Goal: Task Accomplishment & Management: Complete application form

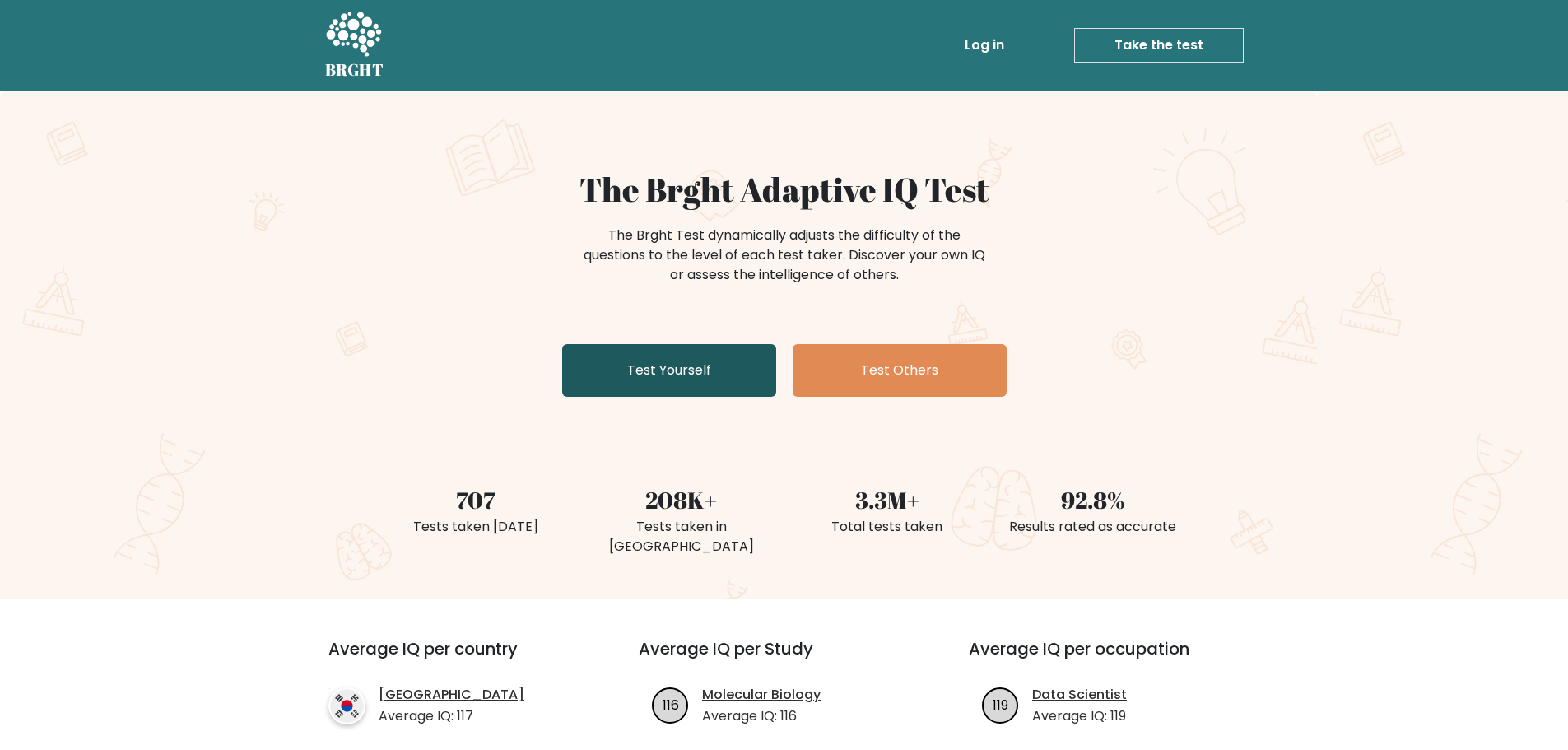
click at [699, 374] on link "Test Yourself" at bounding box center [669, 370] width 214 height 52
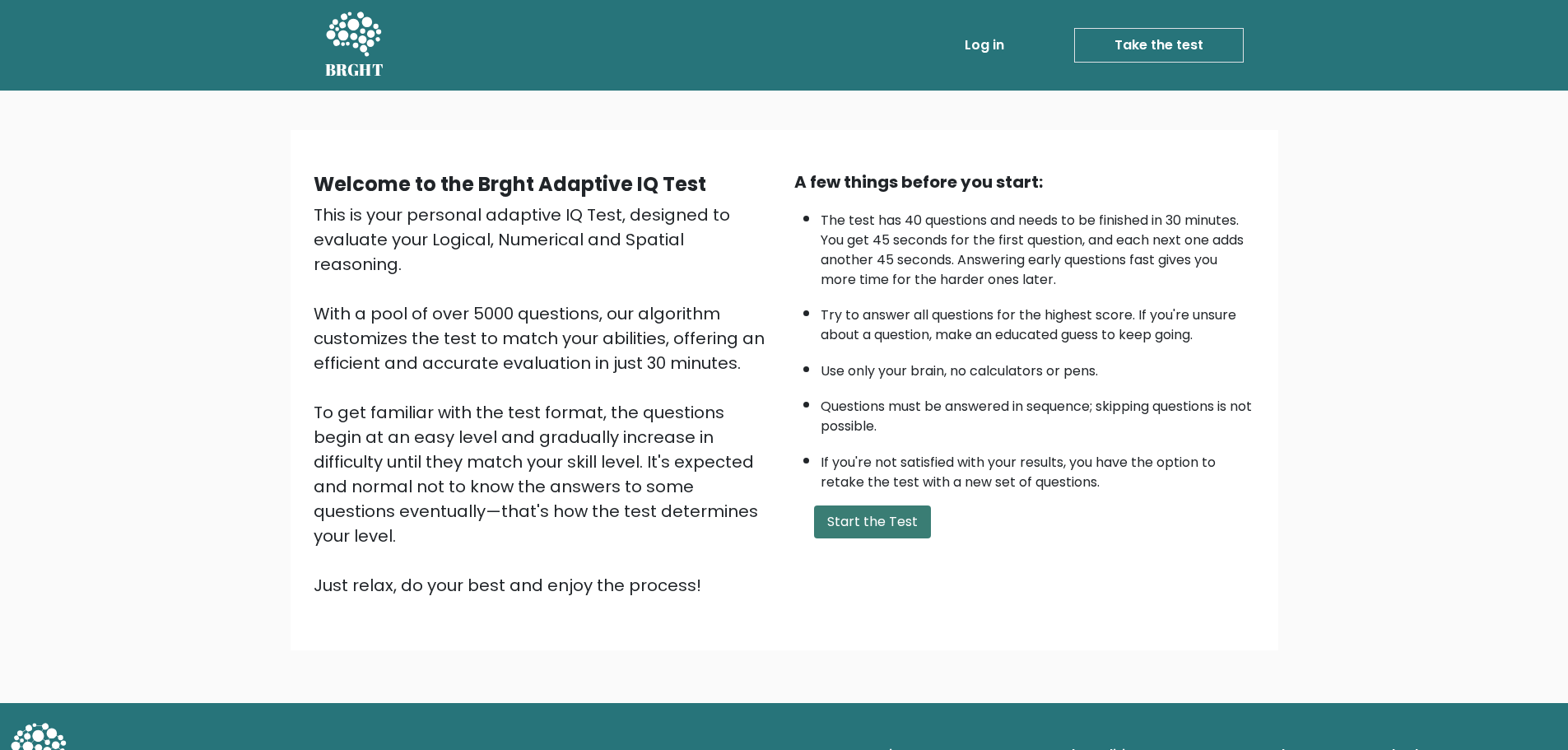
click at [855, 525] on button "Start the Test" at bounding box center [872, 521] width 117 height 33
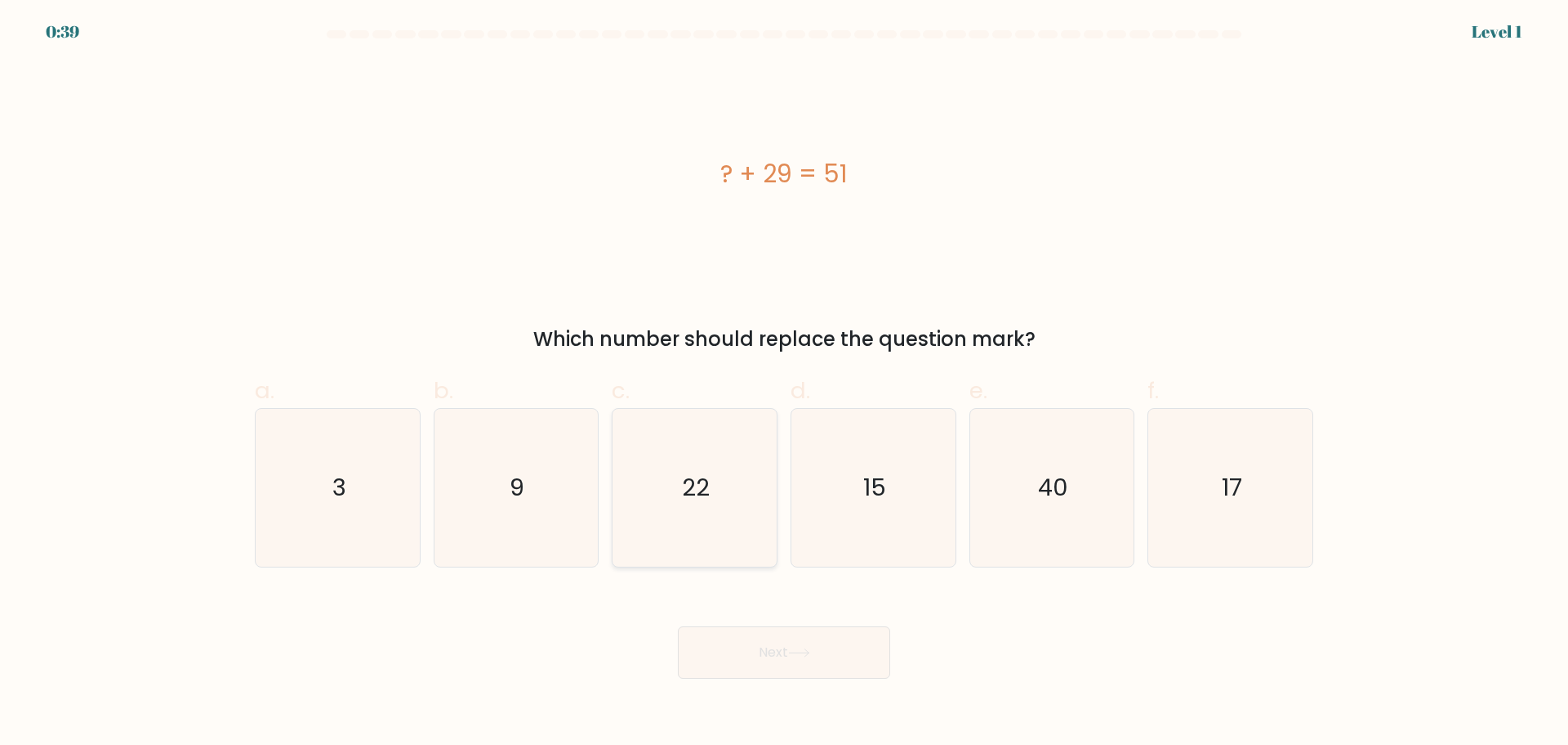
click at [684, 483] on text "22" at bounding box center [697, 487] width 28 height 32
click at [784, 383] on input "c. 22" at bounding box center [784, 377] width 1 height 11
radio input "true"
click at [812, 662] on button "Next" at bounding box center [784, 652] width 212 height 52
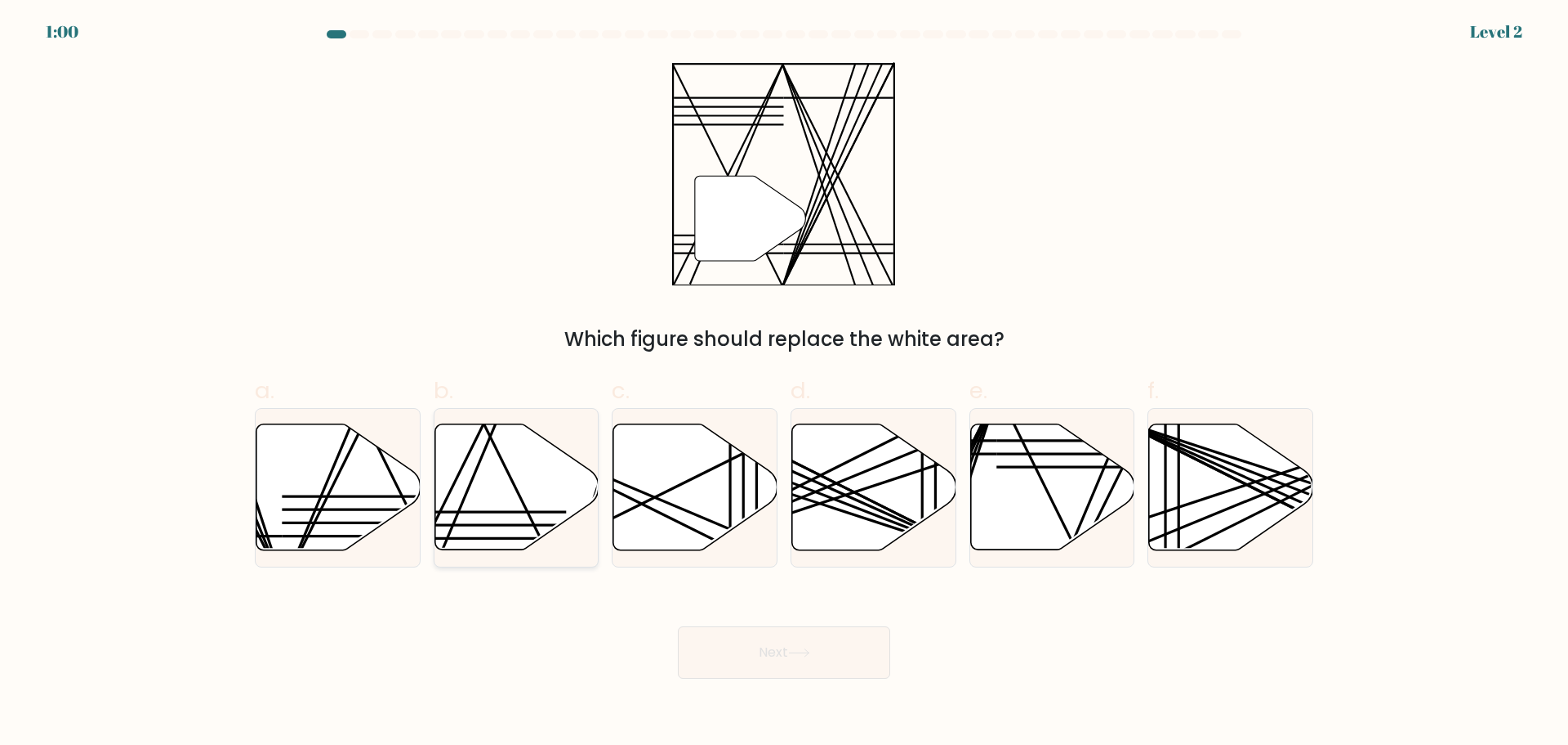
click at [568, 508] on icon at bounding box center [516, 487] width 164 height 126
click at [784, 383] on input "b." at bounding box center [784, 377] width 1 height 11
radio input "true"
click at [794, 663] on button "Next" at bounding box center [784, 652] width 212 height 52
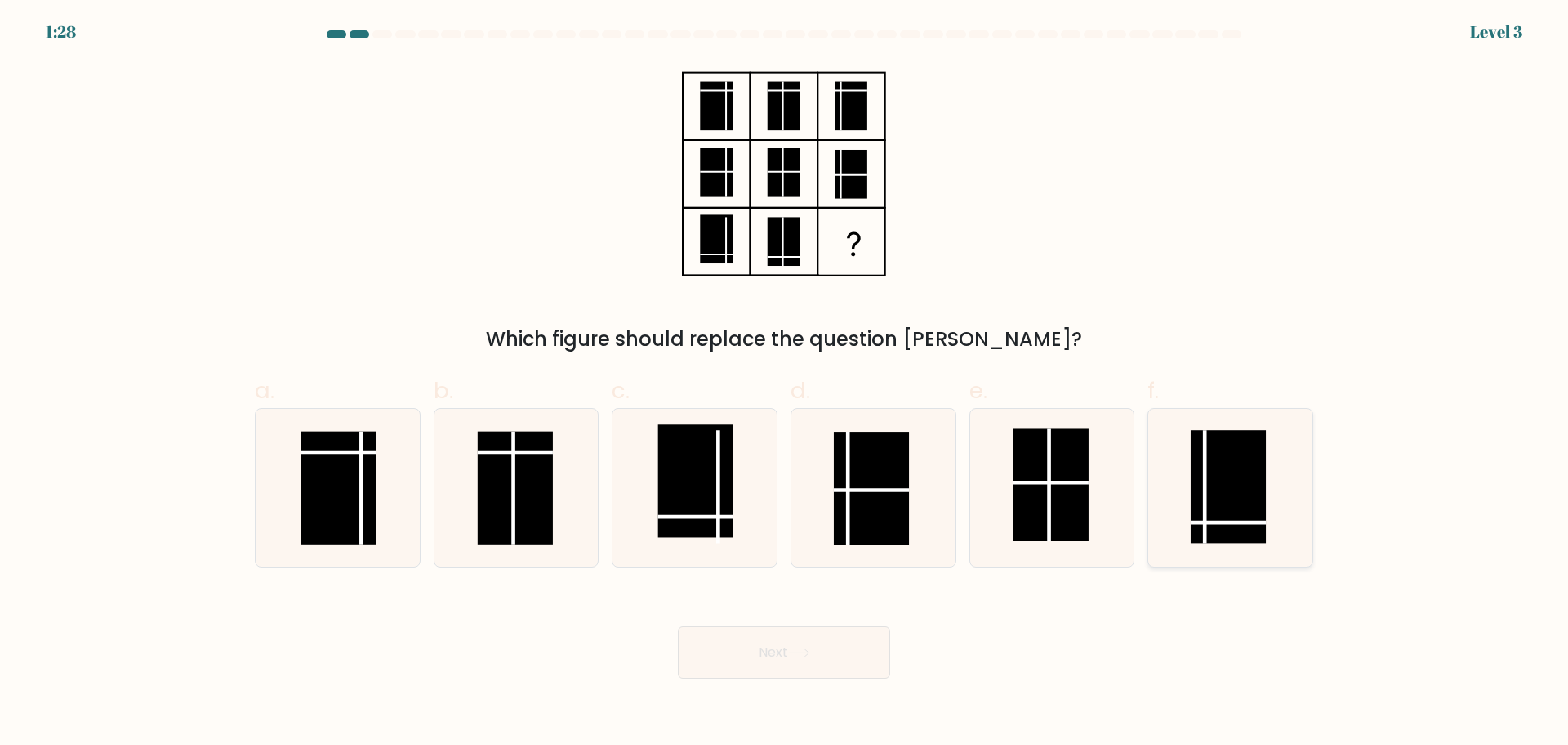
click at [1247, 496] on rect at bounding box center [1228, 486] width 75 height 113
click at [785, 383] on input "f." at bounding box center [784, 377] width 1 height 11
radio input "true"
click at [768, 634] on button "Next" at bounding box center [784, 652] width 212 height 52
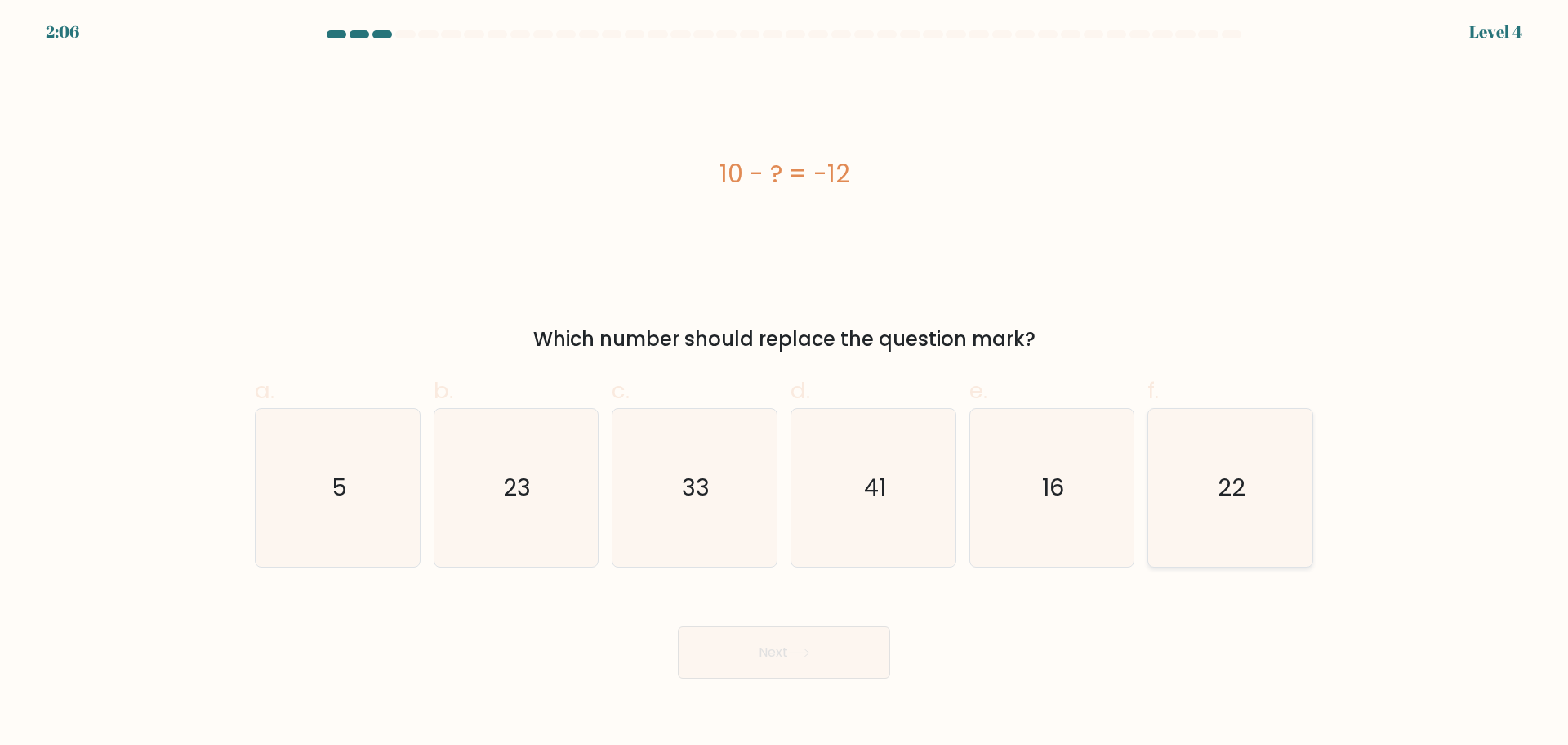
click at [1186, 504] on icon "22" at bounding box center [1230, 487] width 157 height 157
click at [785, 383] on input "f. 22" at bounding box center [784, 377] width 1 height 11
radio input "true"
click at [808, 634] on button "Next" at bounding box center [784, 652] width 212 height 52
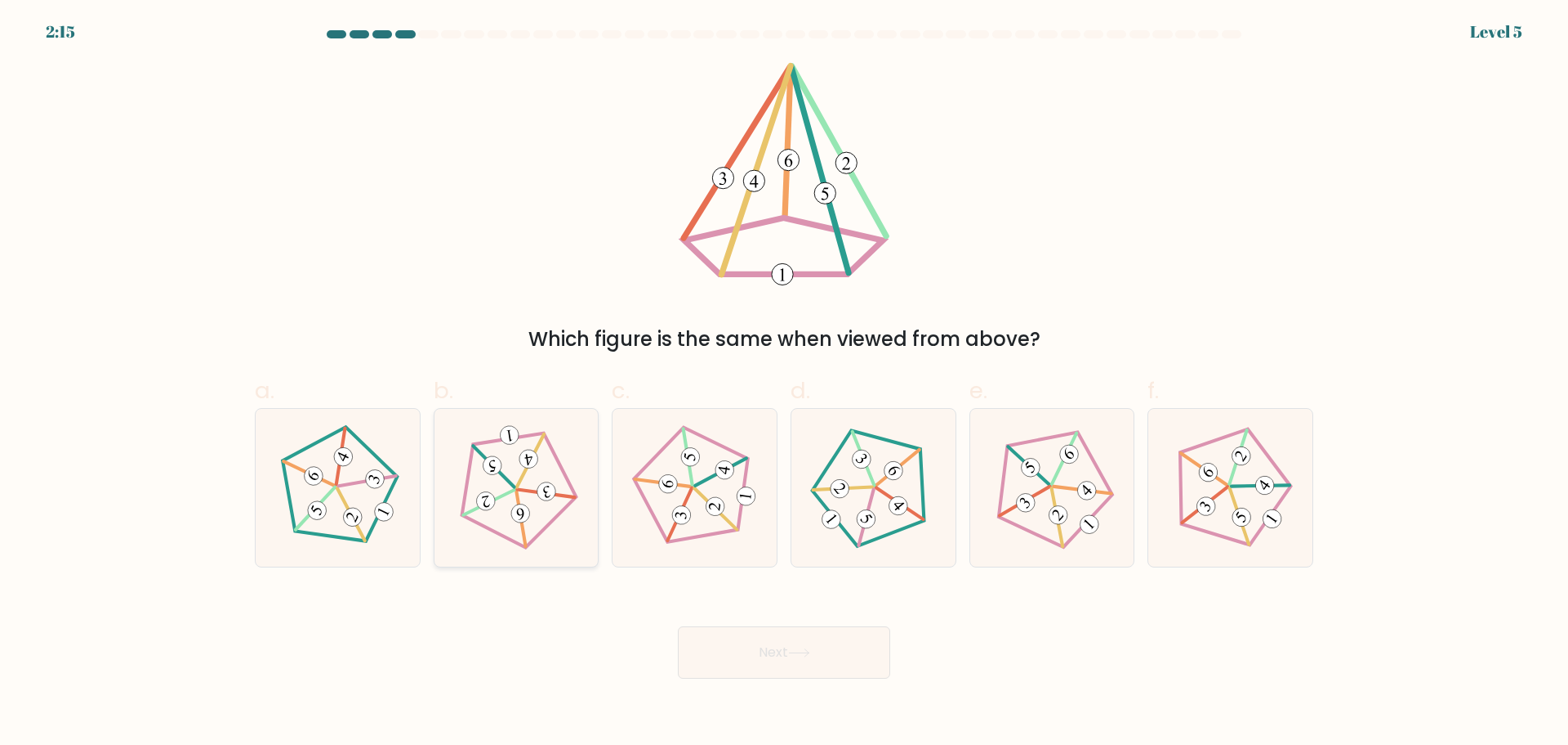
click at [512, 489] on 239 at bounding box center [488, 502] width 56 height 26
click at [784, 383] on input "b." at bounding box center [784, 377] width 1 height 11
radio input "true"
click at [817, 647] on button "Next" at bounding box center [784, 652] width 212 height 52
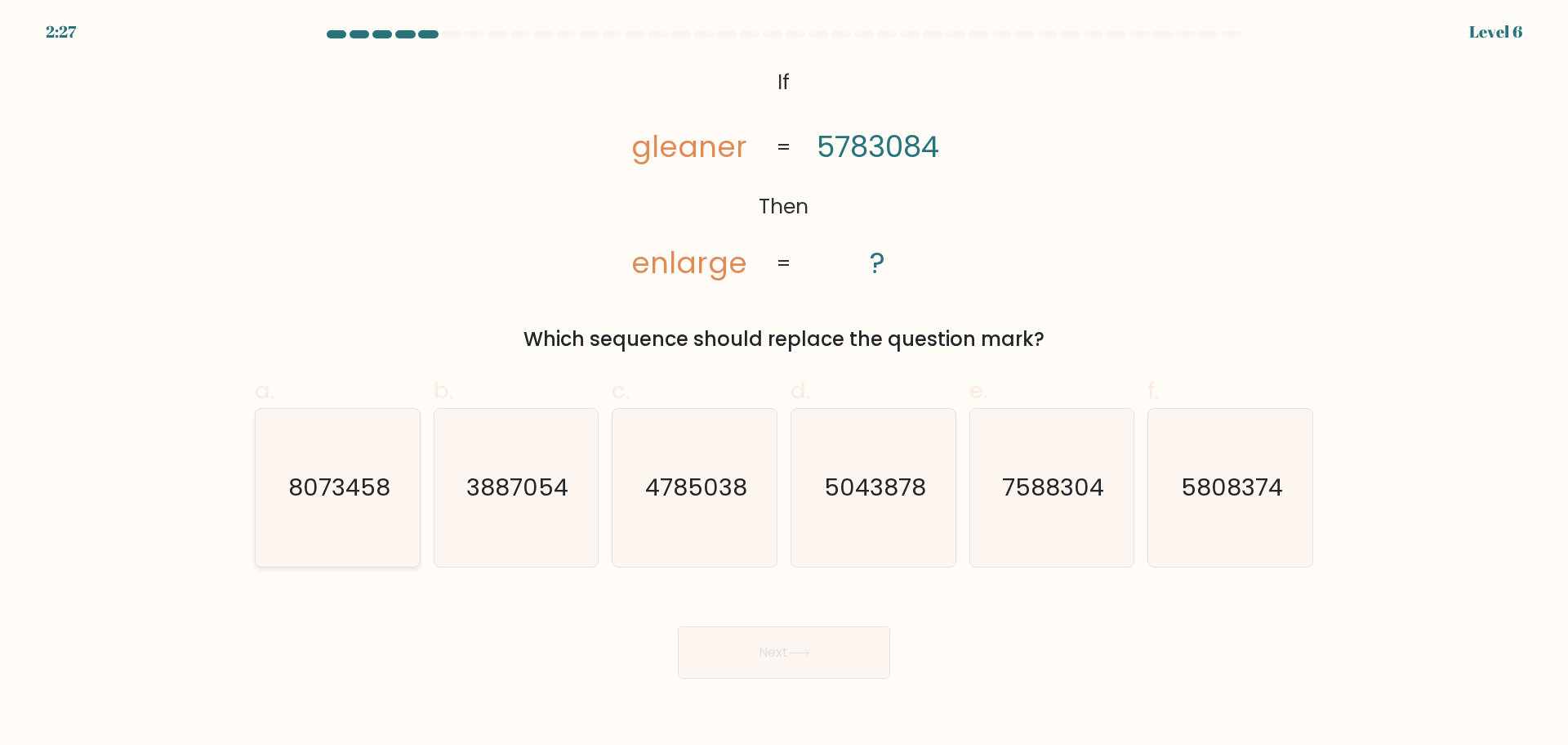
click at [382, 497] on text "8073458" at bounding box center [340, 487] width 102 height 32
click at [784, 383] on input "a. 8073458" at bounding box center [784, 377] width 1 height 11
radio input "true"
click at [788, 649] on button "Next" at bounding box center [784, 652] width 212 height 52
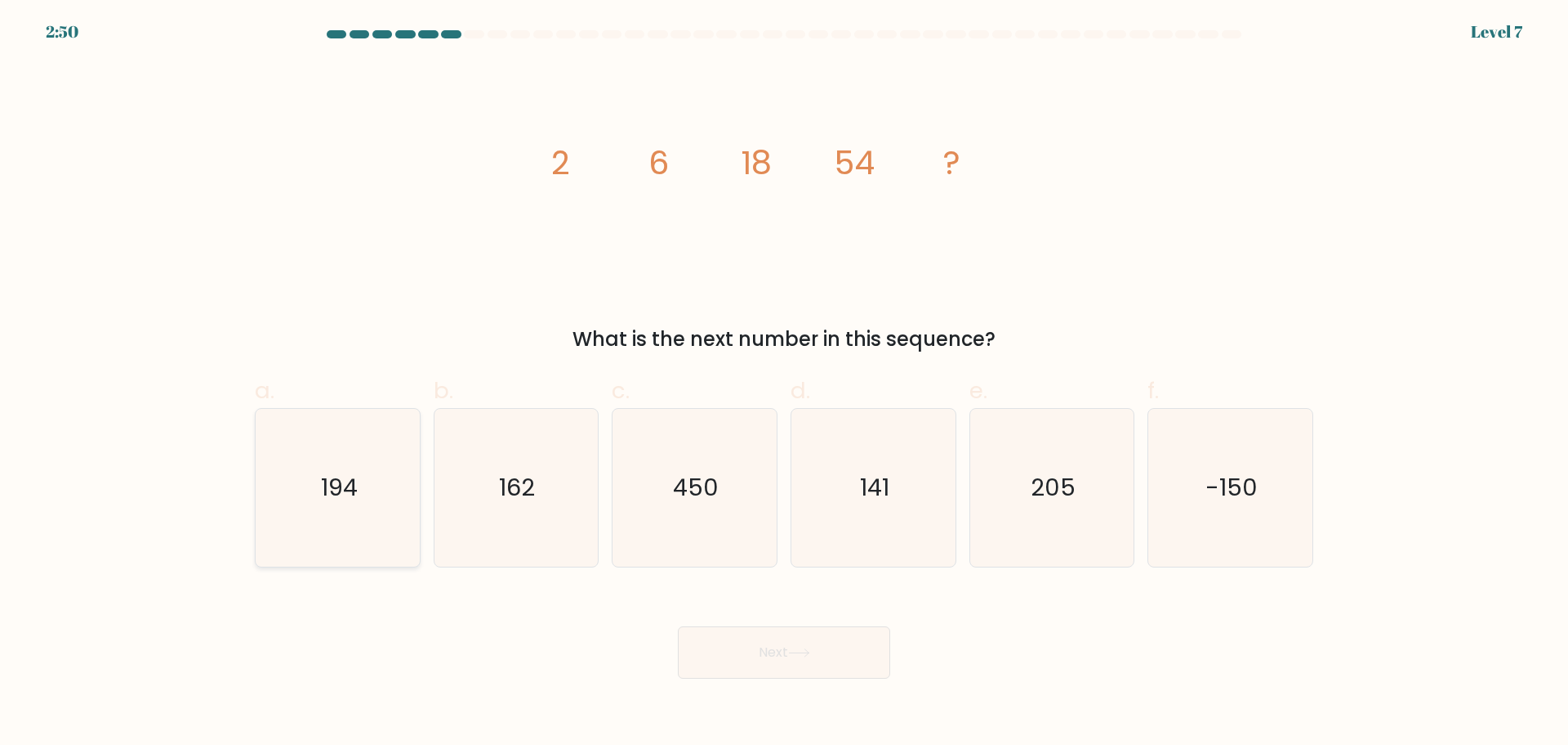
click at [297, 461] on icon "194" at bounding box center [338, 487] width 157 height 157
click at [784, 383] on input "a. 194" at bounding box center [784, 377] width 1 height 11
radio input "true"
click at [710, 638] on button "Next" at bounding box center [784, 652] width 212 height 52
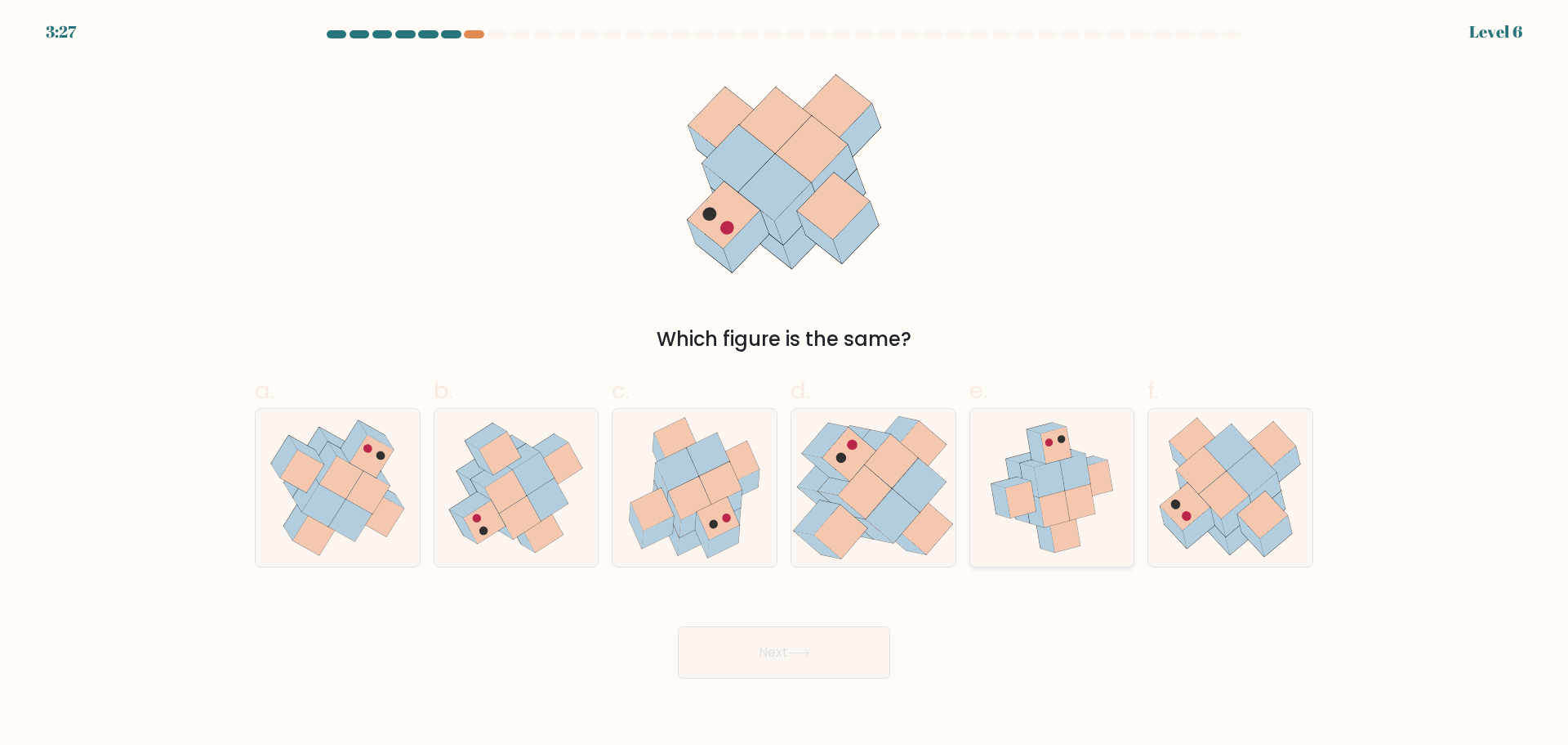
click at [1009, 558] on icon at bounding box center [1052, 487] width 142 height 157
click at [785, 383] on input "e." at bounding box center [784, 377] width 1 height 11
radio input "true"
click at [786, 638] on button "Next" at bounding box center [784, 652] width 212 height 52
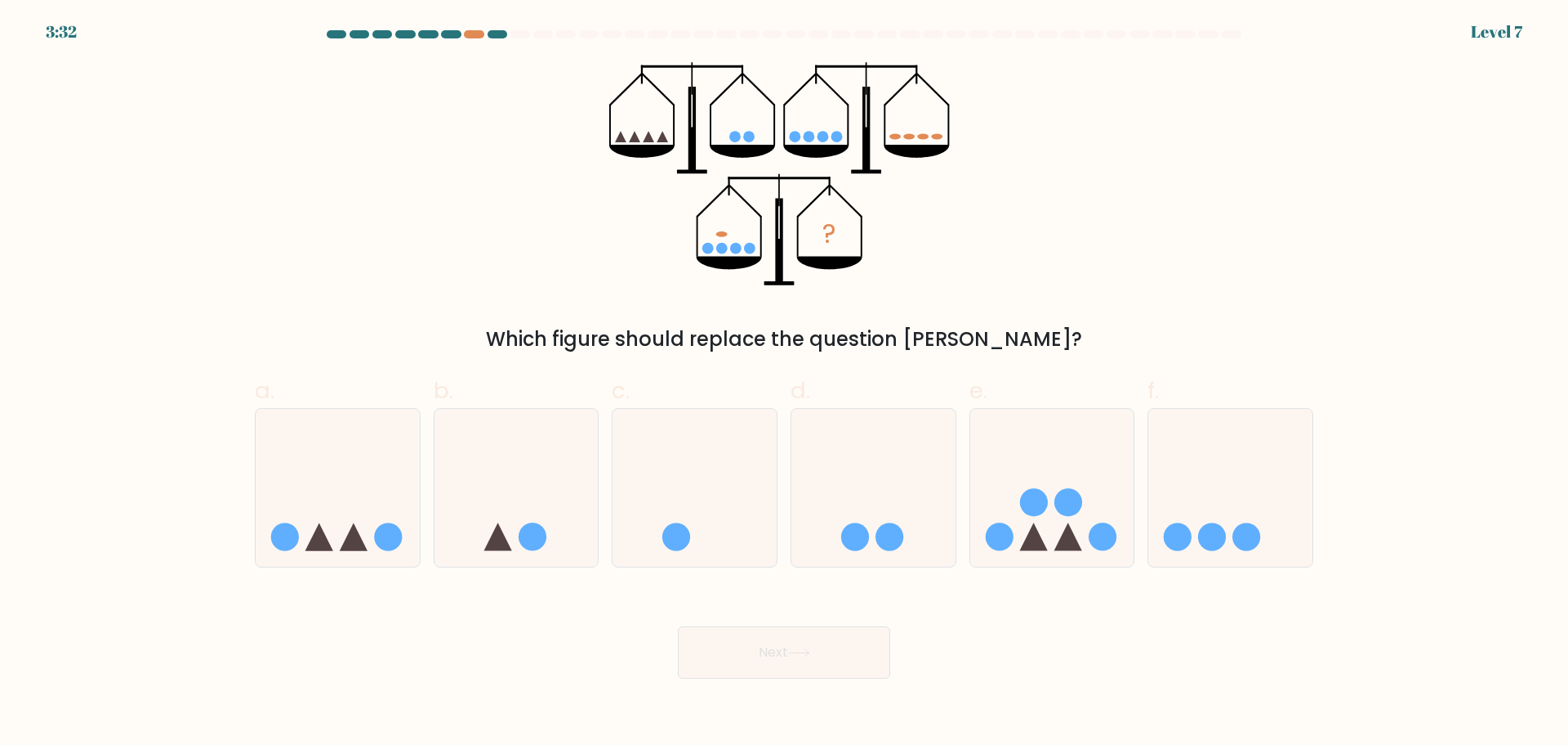
click at [196, 272] on form at bounding box center [784, 354] width 1568 height 648
click at [1084, 540] on icon at bounding box center [1052, 487] width 164 height 136
click at [785, 383] on input "e." at bounding box center [784, 377] width 1 height 11
radio input "true"
click at [832, 632] on button "Next" at bounding box center [784, 652] width 212 height 52
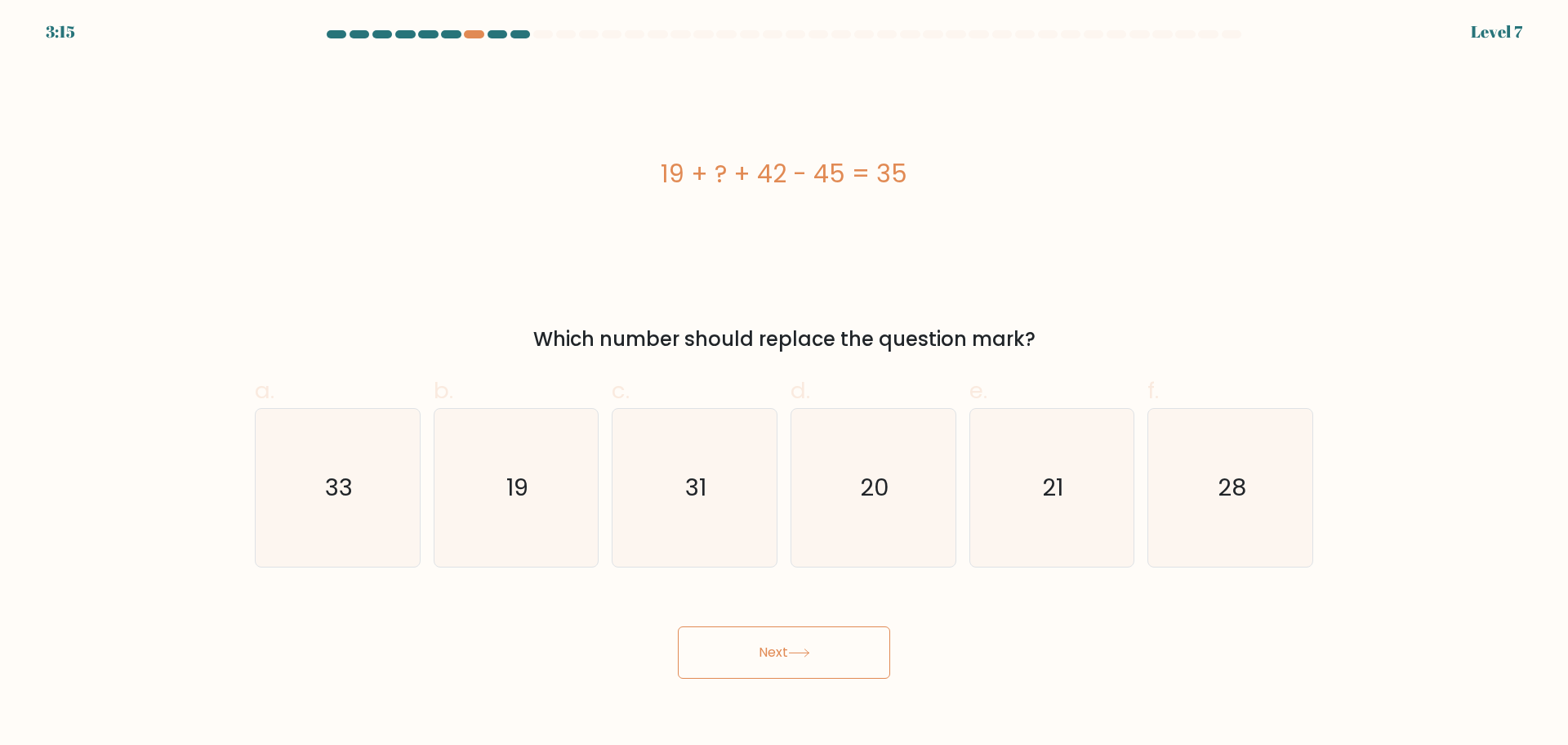
click at [811, 658] on button "Next" at bounding box center [784, 652] width 212 height 52
click at [579, 536] on icon "19" at bounding box center [516, 487] width 157 height 157
click at [784, 383] on input "b. 19" at bounding box center [784, 377] width 1 height 11
radio input "true"
click at [788, 674] on button "Next" at bounding box center [784, 652] width 212 height 52
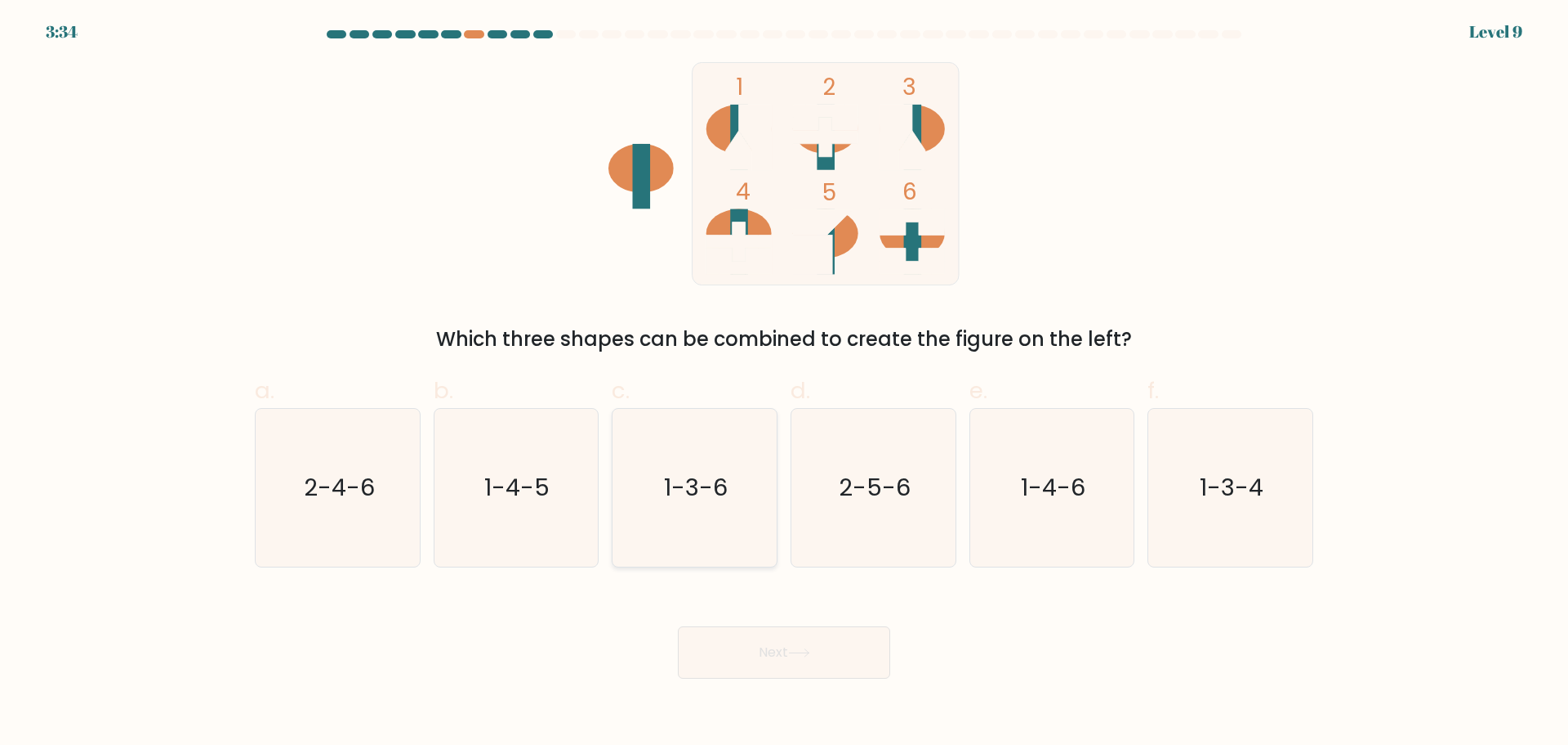
click at [708, 488] on text "1-3-6" at bounding box center [697, 487] width 64 height 32
click at [784, 383] on input "c. 1-3-6" at bounding box center [784, 377] width 1 height 11
radio input "true"
click at [830, 667] on button "Next" at bounding box center [784, 652] width 212 height 52
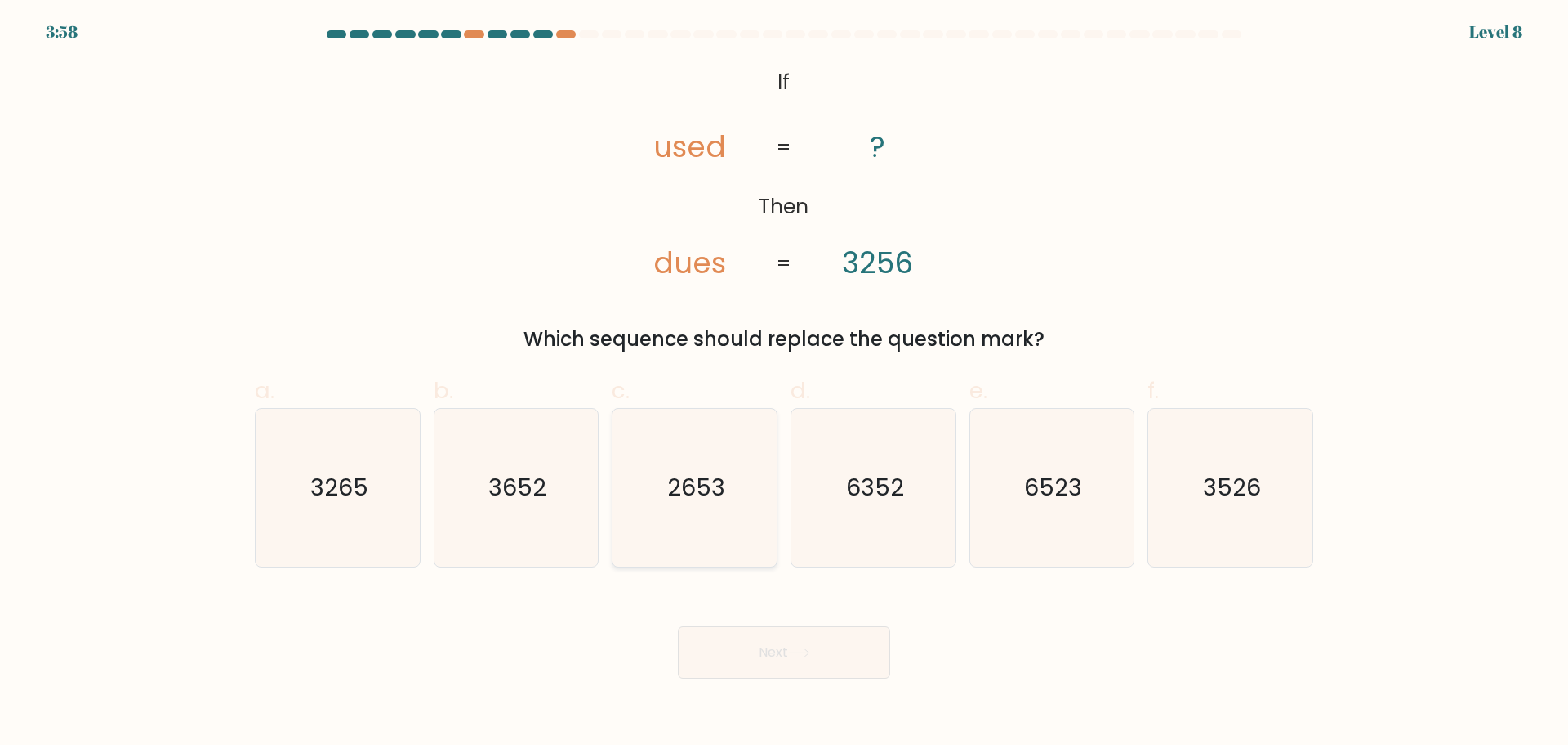
click at [717, 473] on text "2653" at bounding box center [696, 487] width 58 height 32
click at [784, 383] on input "c. 2653" at bounding box center [784, 377] width 1 height 11
radio input "true"
click at [833, 638] on button "Next" at bounding box center [784, 652] width 212 height 52
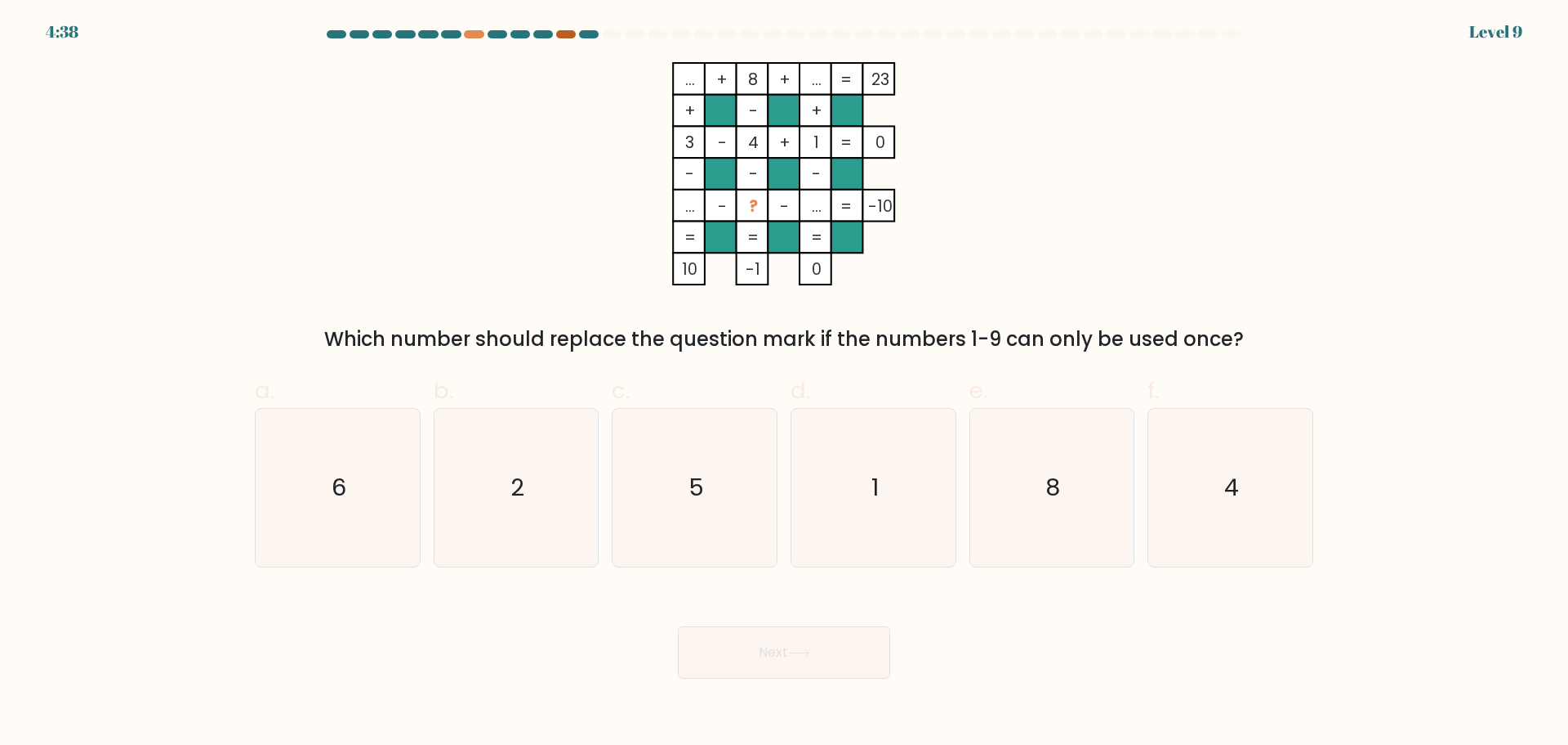
click at [566, 36] on div at bounding box center [566, 34] width 20 height 8
click at [688, 492] on icon "5" at bounding box center [695, 487] width 157 height 157
click at [784, 383] on input "c. 5" at bounding box center [784, 377] width 1 height 11
radio input "true"
click at [720, 632] on button "Next" at bounding box center [784, 652] width 212 height 52
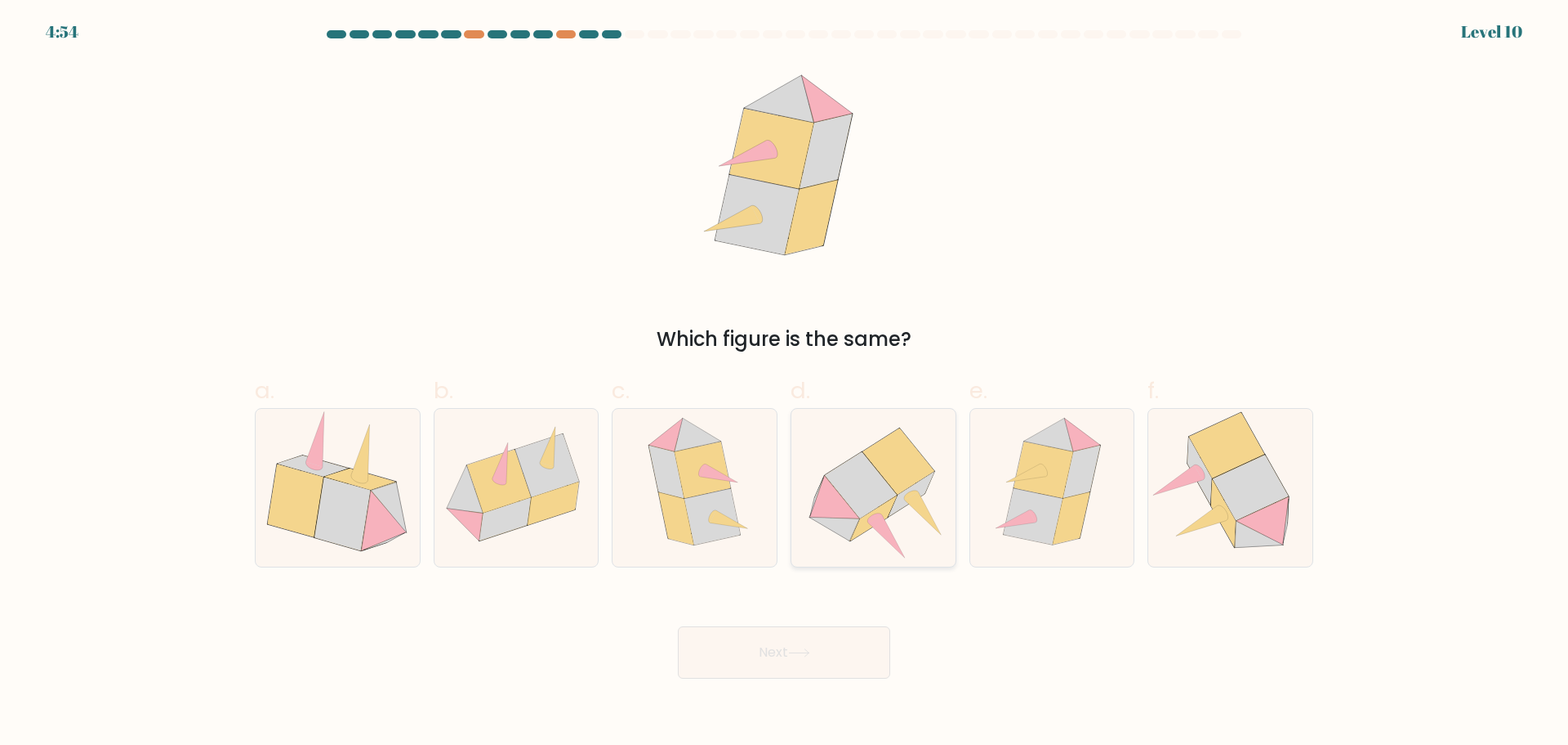
click at [862, 487] on icon at bounding box center [861, 485] width 72 height 66
click at [785, 383] on input "d." at bounding box center [784, 377] width 1 height 11
radio input "true"
click at [775, 641] on button "Next" at bounding box center [784, 652] width 212 height 52
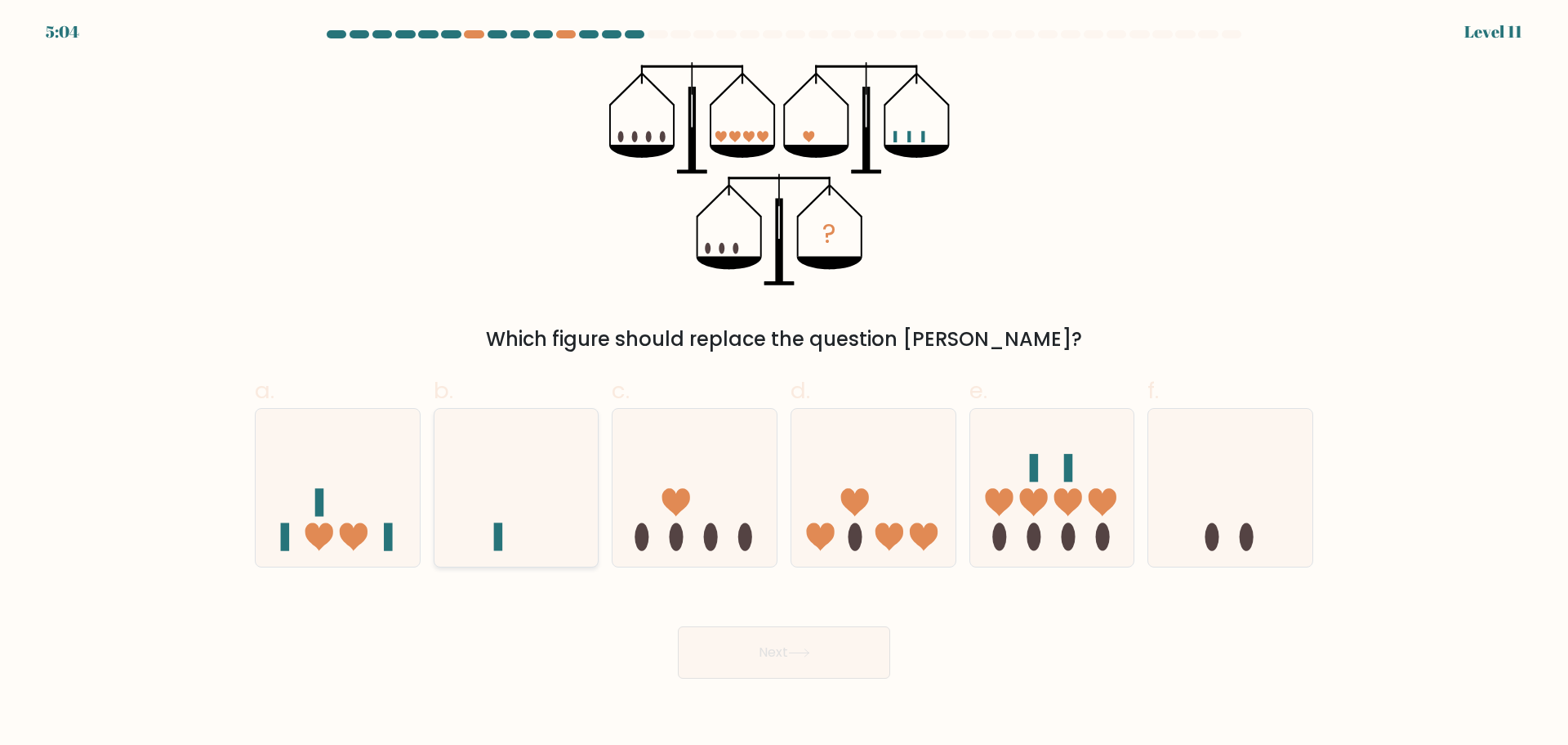
click at [565, 511] on icon at bounding box center [516, 487] width 164 height 136
click at [784, 383] on input "b." at bounding box center [784, 377] width 1 height 11
radio input "true"
click at [762, 653] on button "Next" at bounding box center [784, 652] width 212 height 52
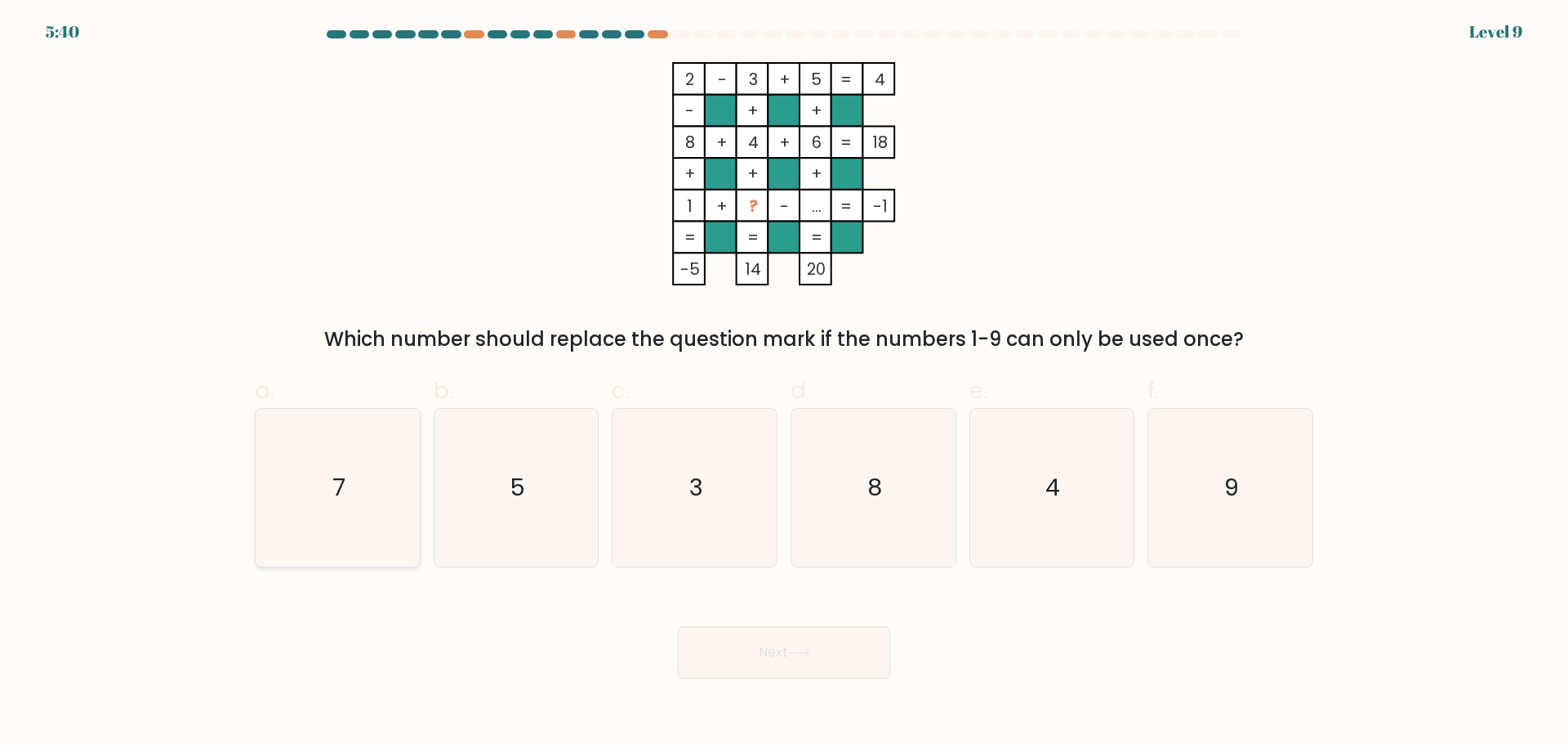
click at [322, 508] on icon "7" at bounding box center [338, 487] width 157 height 157
click at [784, 383] on input "a. 7" at bounding box center [784, 377] width 1 height 11
radio input "true"
click at [764, 649] on button "Next" at bounding box center [784, 652] width 212 height 52
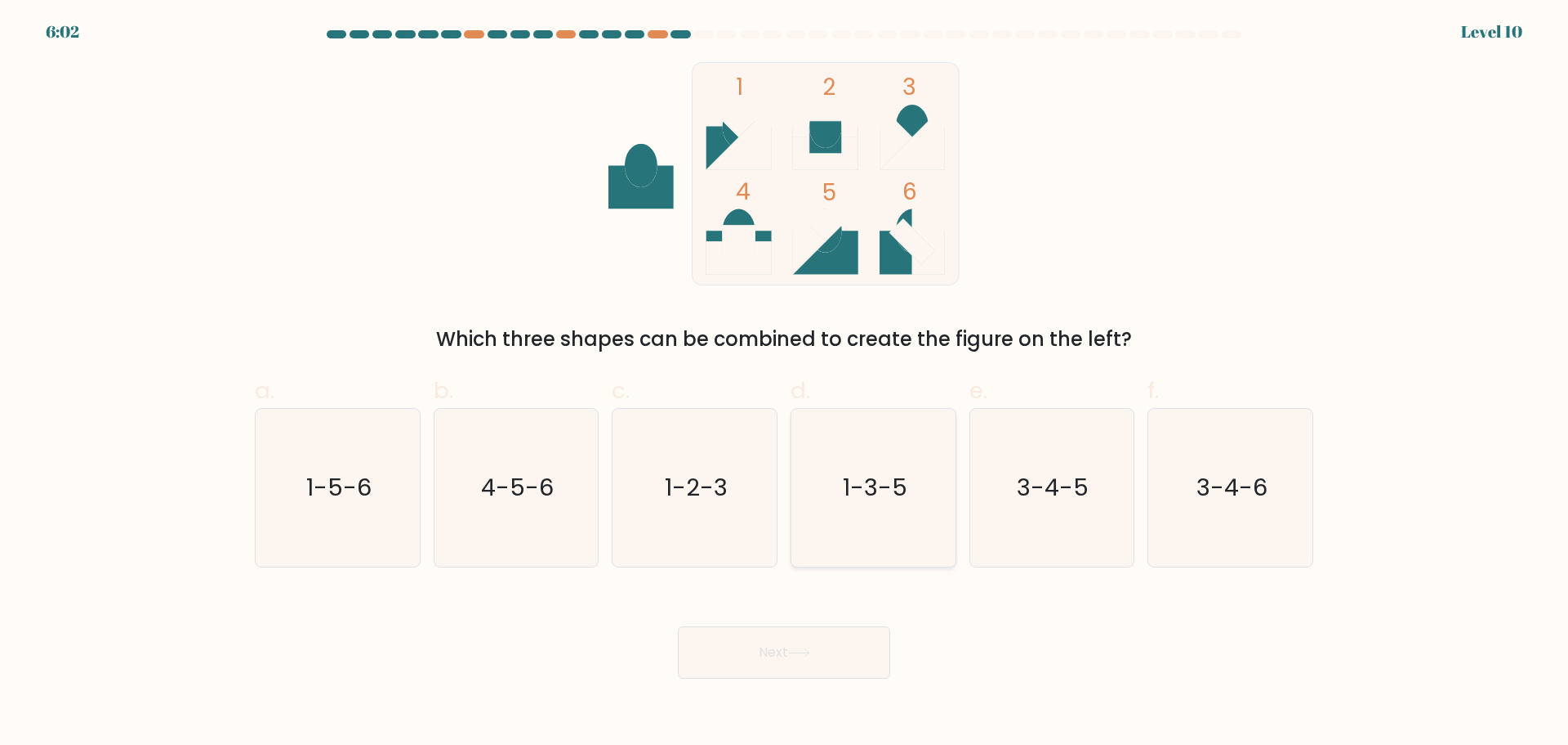
click at [895, 487] on text "1-3-5" at bounding box center [875, 487] width 65 height 32
click at [785, 383] on input "d. 1-3-5" at bounding box center [784, 377] width 1 height 11
radio input "true"
click at [772, 643] on button "Next" at bounding box center [784, 652] width 212 height 52
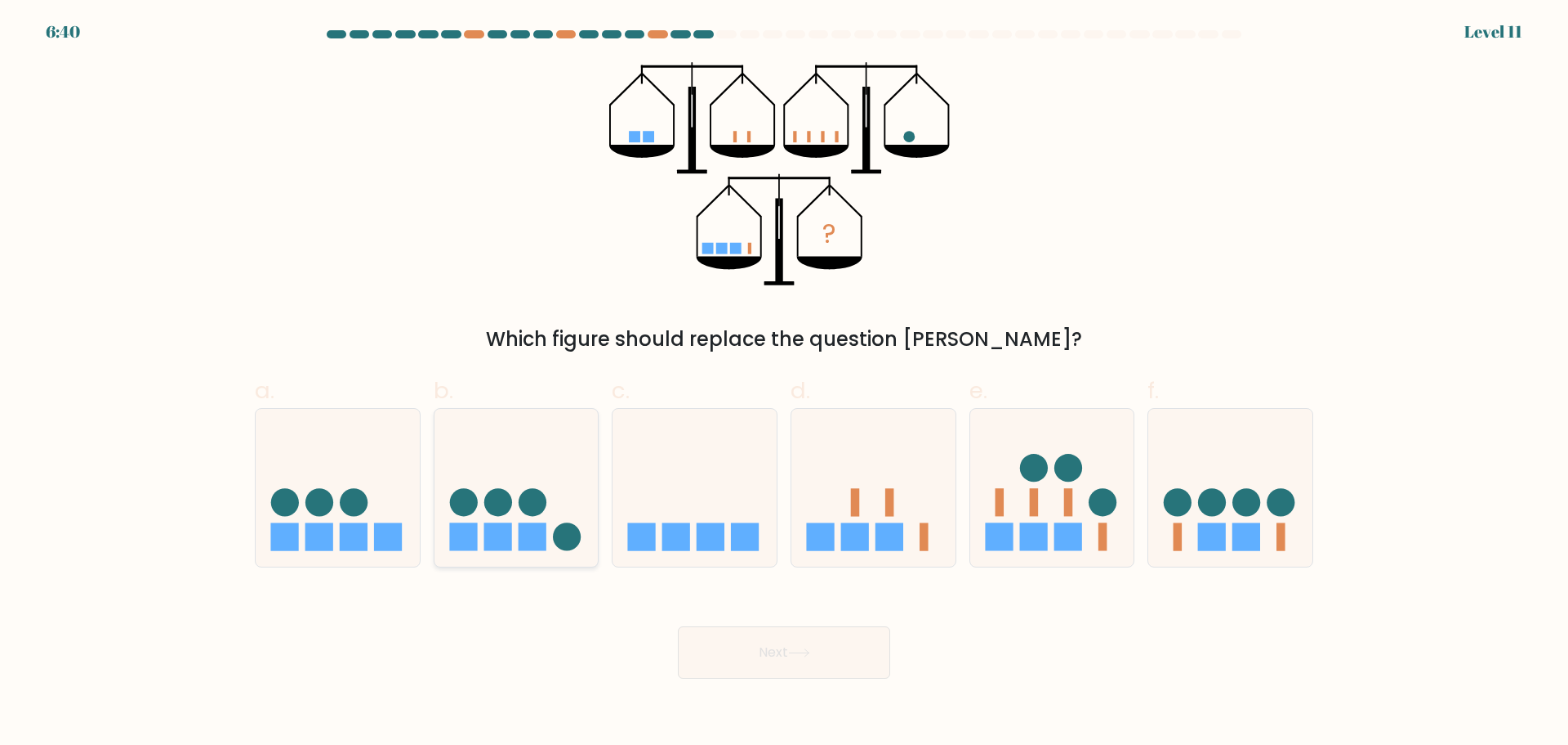
click at [501, 485] on icon at bounding box center [516, 487] width 164 height 136
click at [784, 383] on input "b." at bounding box center [784, 377] width 1 height 11
radio input "true"
click at [788, 640] on button "Next" at bounding box center [784, 652] width 212 height 52
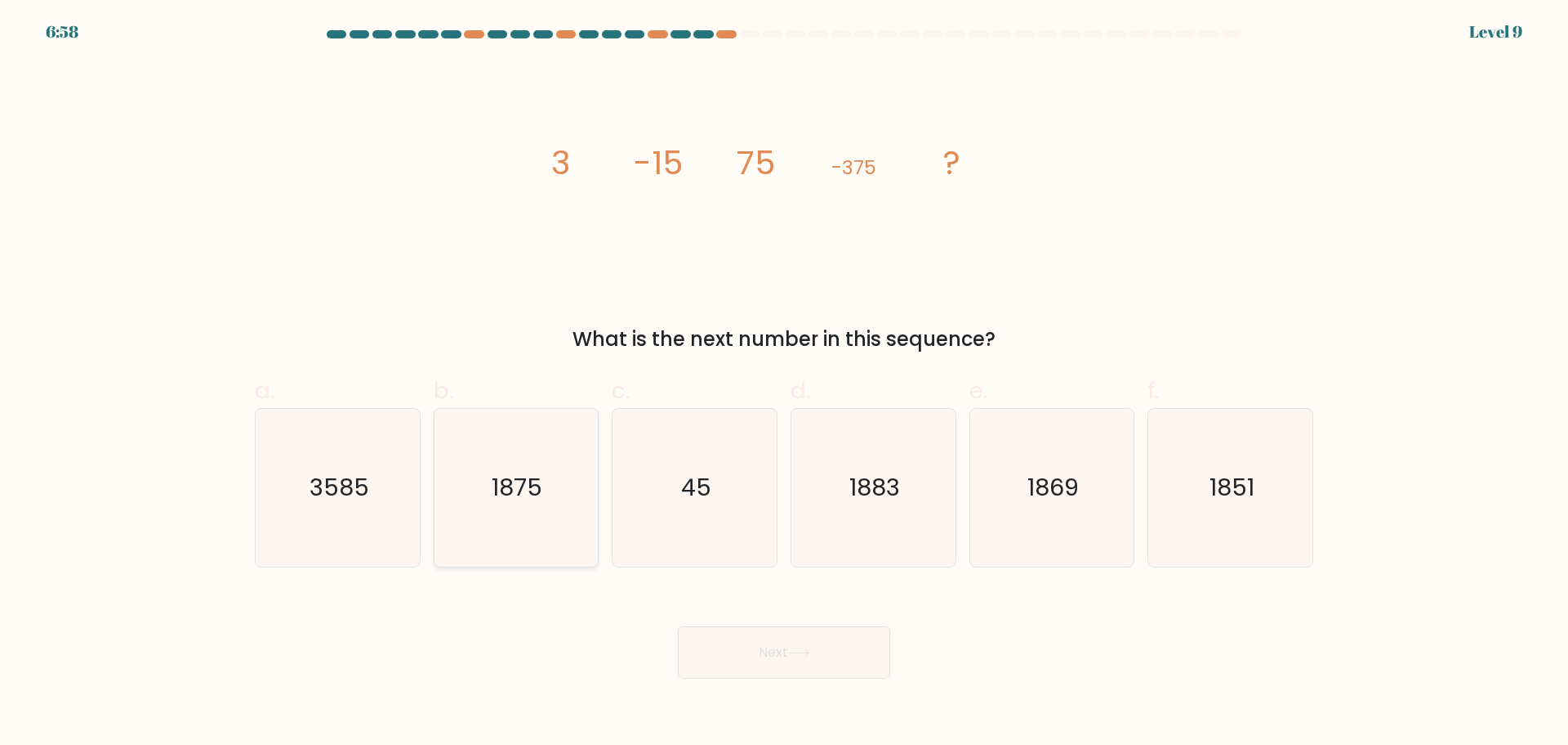
click at [547, 468] on icon "1875" at bounding box center [516, 487] width 157 height 157
click at [784, 383] on input "b. 1875" at bounding box center [784, 377] width 1 height 11
radio input "true"
click at [812, 643] on button "Next" at bounding box center [784, 652] width 212 height 52
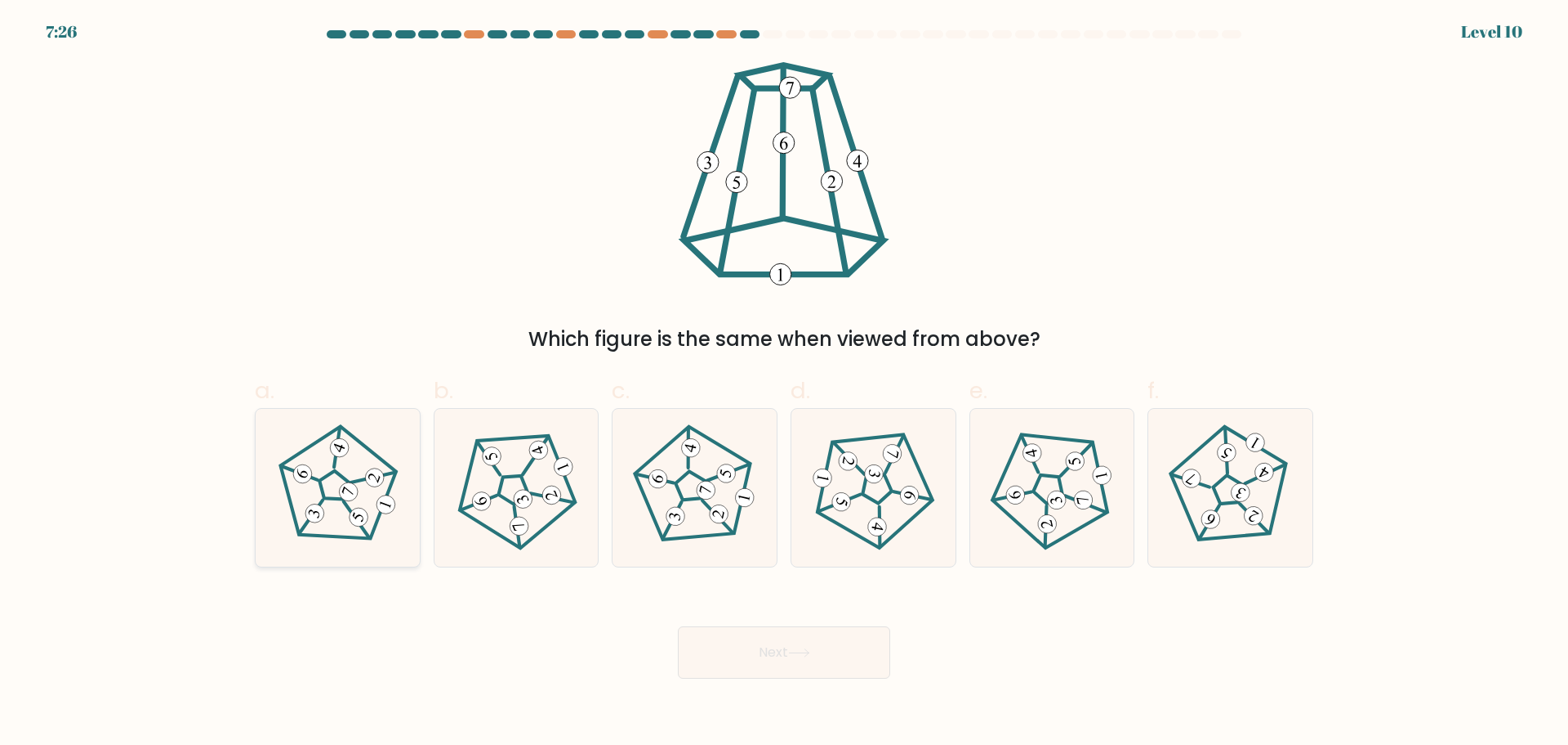
click at [304, 492] on icon at bounding box center [337, 487] width 126 height 126
click at [784, 383] on input "a." at bounding box center [784, 377] width 1 height 11
radio input "true"
click at [754, 664] on button "Next" at bounding box center [784, 652] width 212 height 52
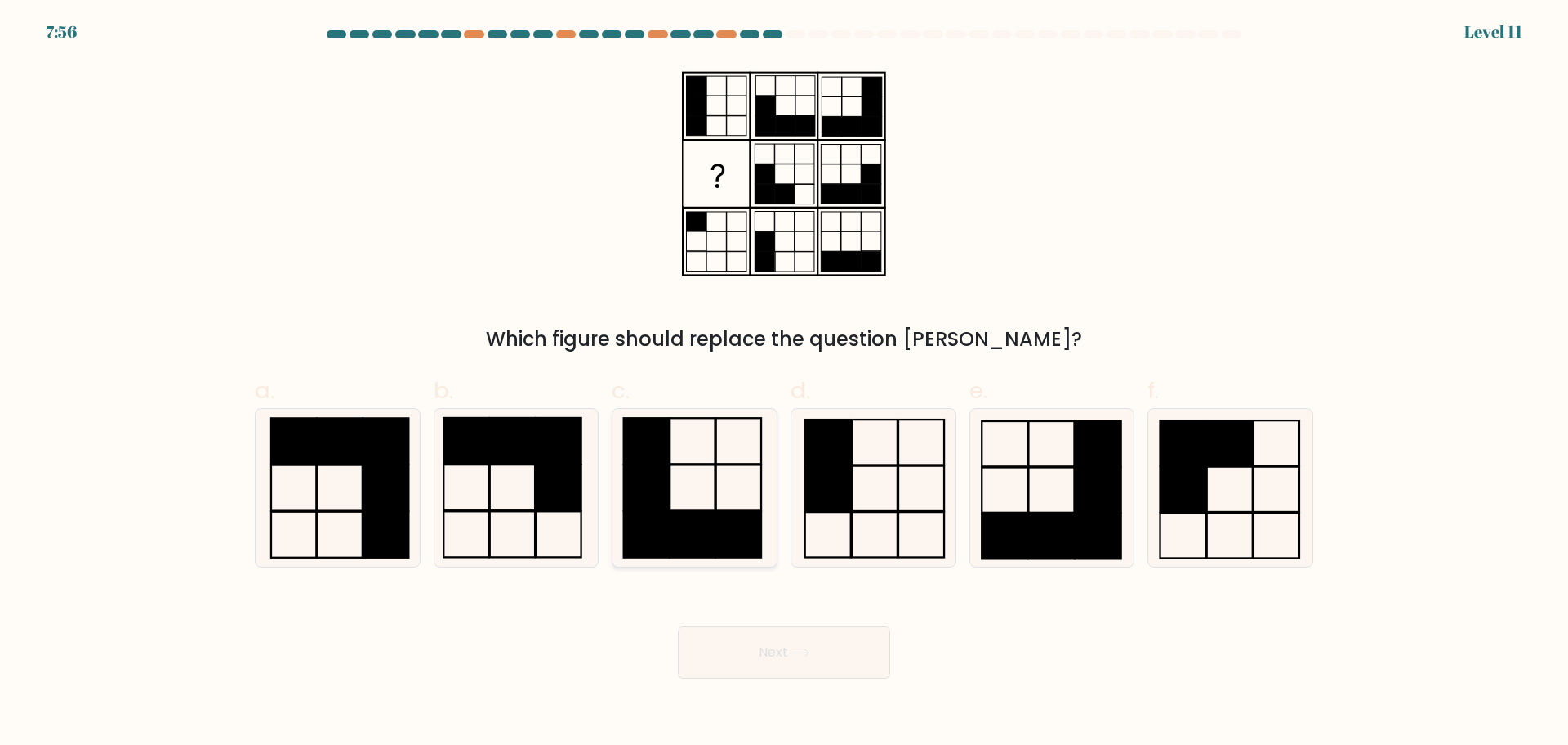
click at [694, 523] on rect at bounding box center [693, 534] width 45 height 46
click at [784, 383] on input "c." at bounding box center [784, 377] width 1 height 11
radio input "true"
click at [845, 505] on rect at bounding box center [827, 487] width 46 height 45
click at [785, 383] on input "d." at bounding box center [784, 377] width 1 height 11
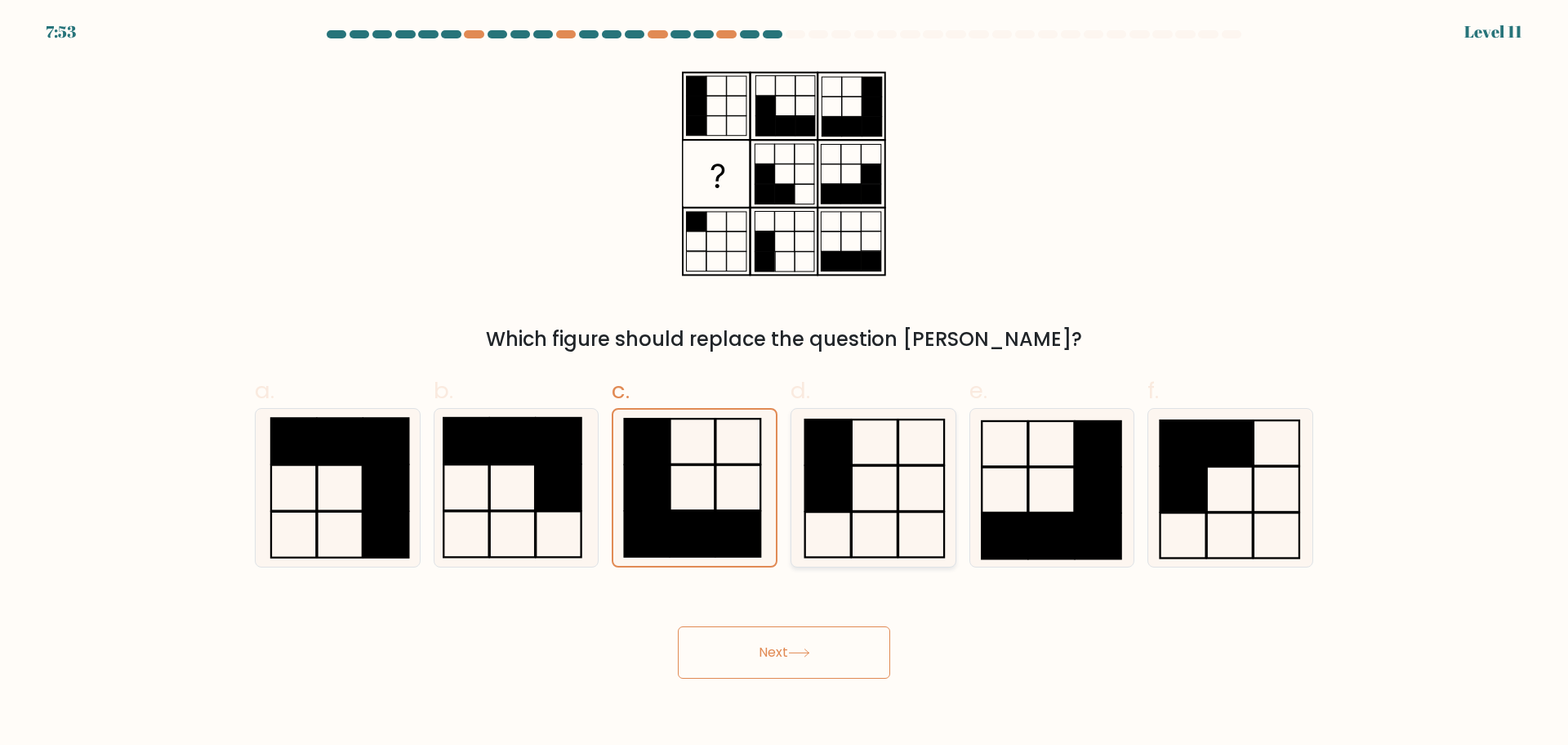
radio input "true"
click at [787, 653] on button "Next" at bounding box center [784, 652] width 212 height 52
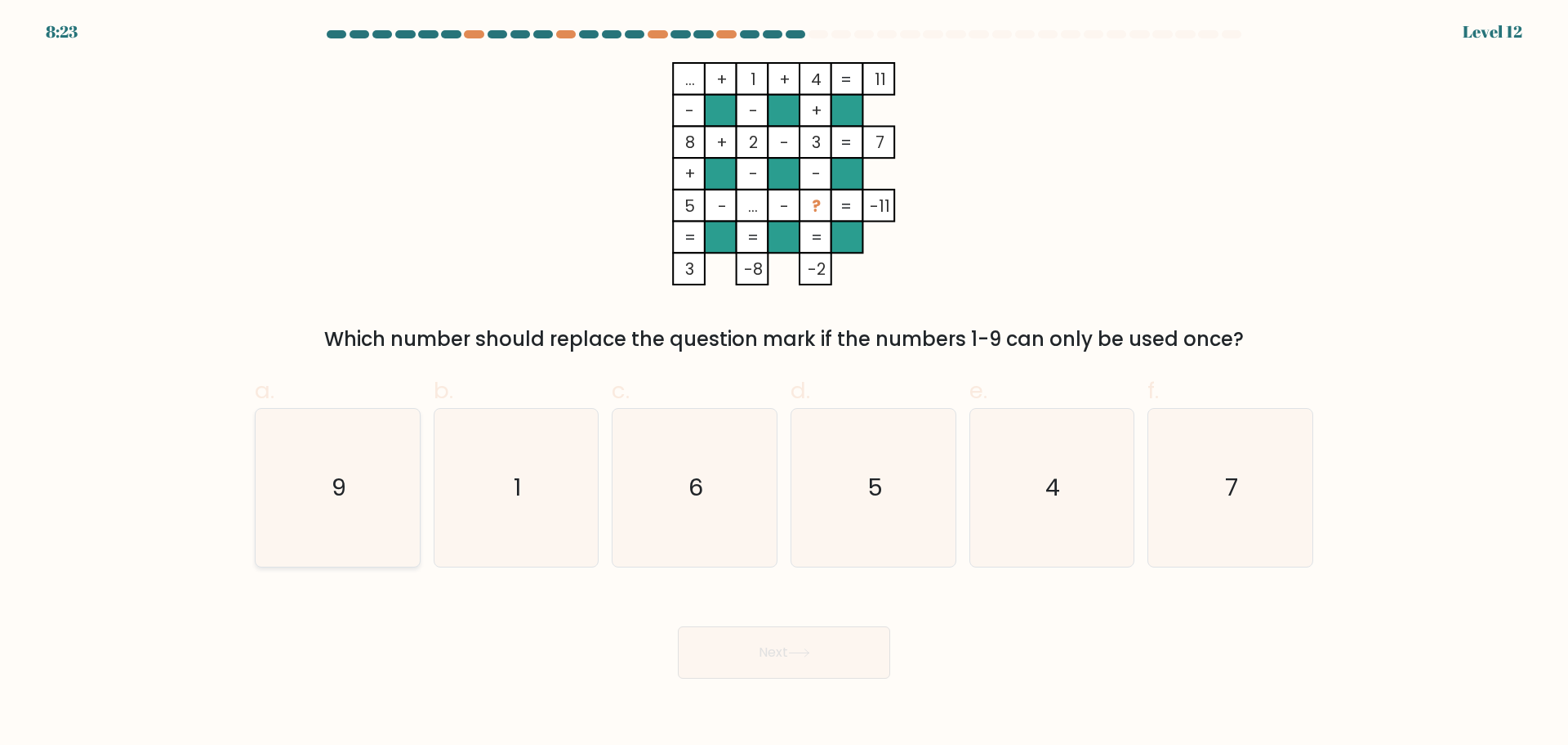
click at [394, 478] on icon "9" at bounding box center [338, 487] width 157 height 157
click at [784, 383] on input "a. 9" at bounding box center [784, 377] width 1 height 11
radio input "true"
click at [764, 655] on button "Next" at bounding box center [784, 652] width 212 height 52
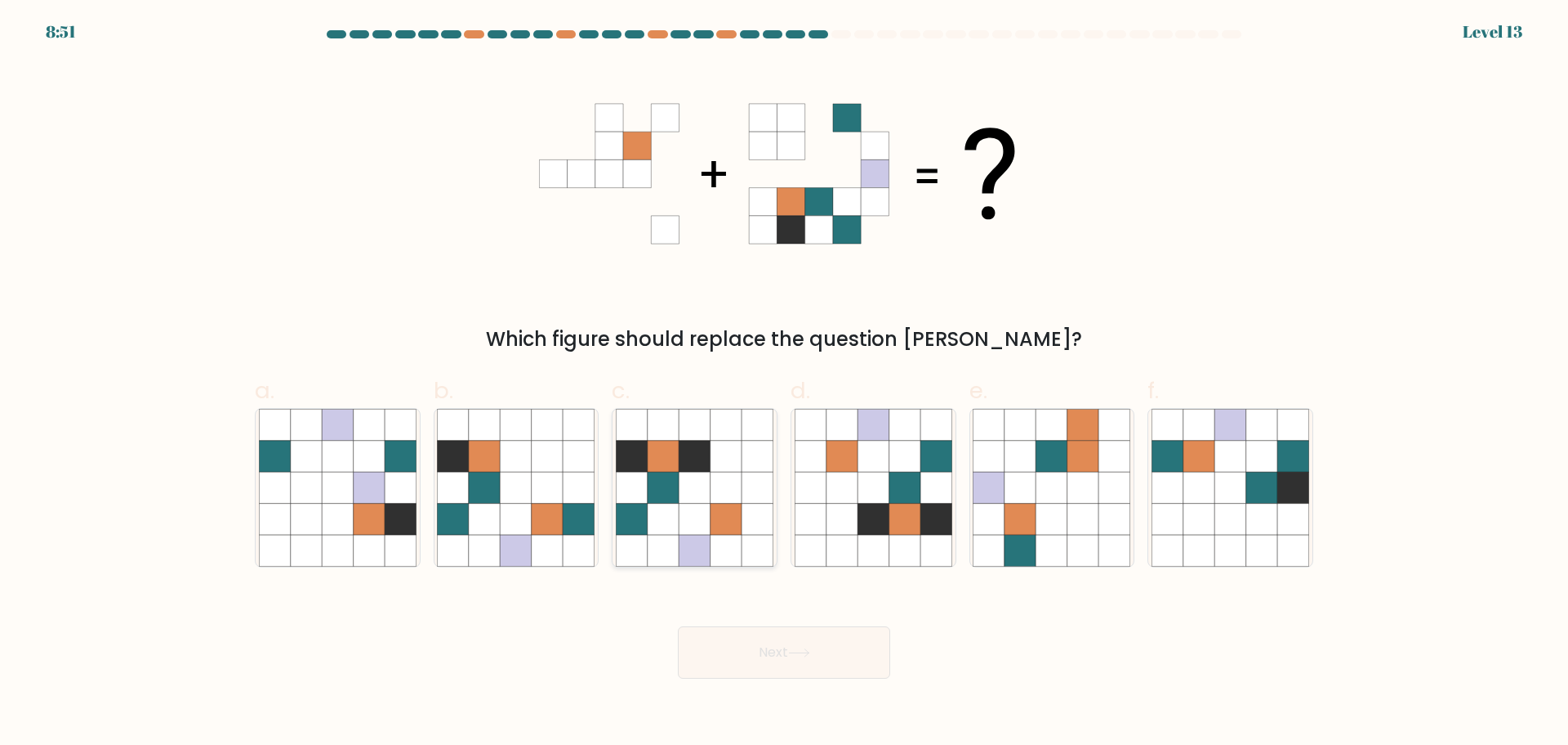
click at [706, 553] on icon at bounding box center [695, 550] width 31 height 31
click at [784, 383] on input "c." at bounding box center [784, 377] width 1 height 11
radio input "true"
click at [759, 658] on button "Next" at bounding box center [784, 652] width 212 height 52
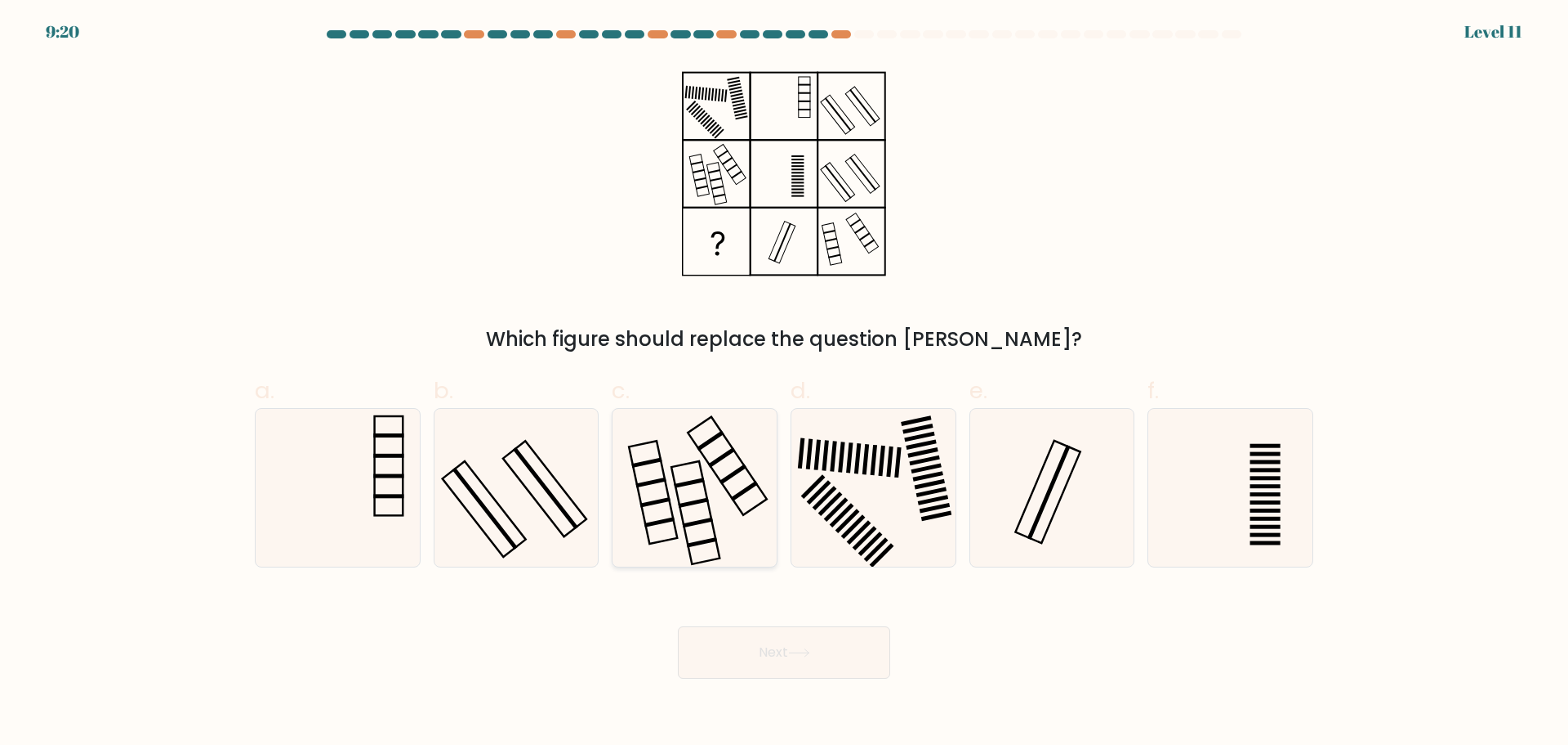
click at [657, 523] on rect at bounding box center [659, 522] width 30 height 11
click at [784, 383] on input "c." at bounding box center [784, 377] width 1 height 11
radio input "true"
click at [713, 649] on button "Next" at bounding box center [784, 652] width 212 height 52
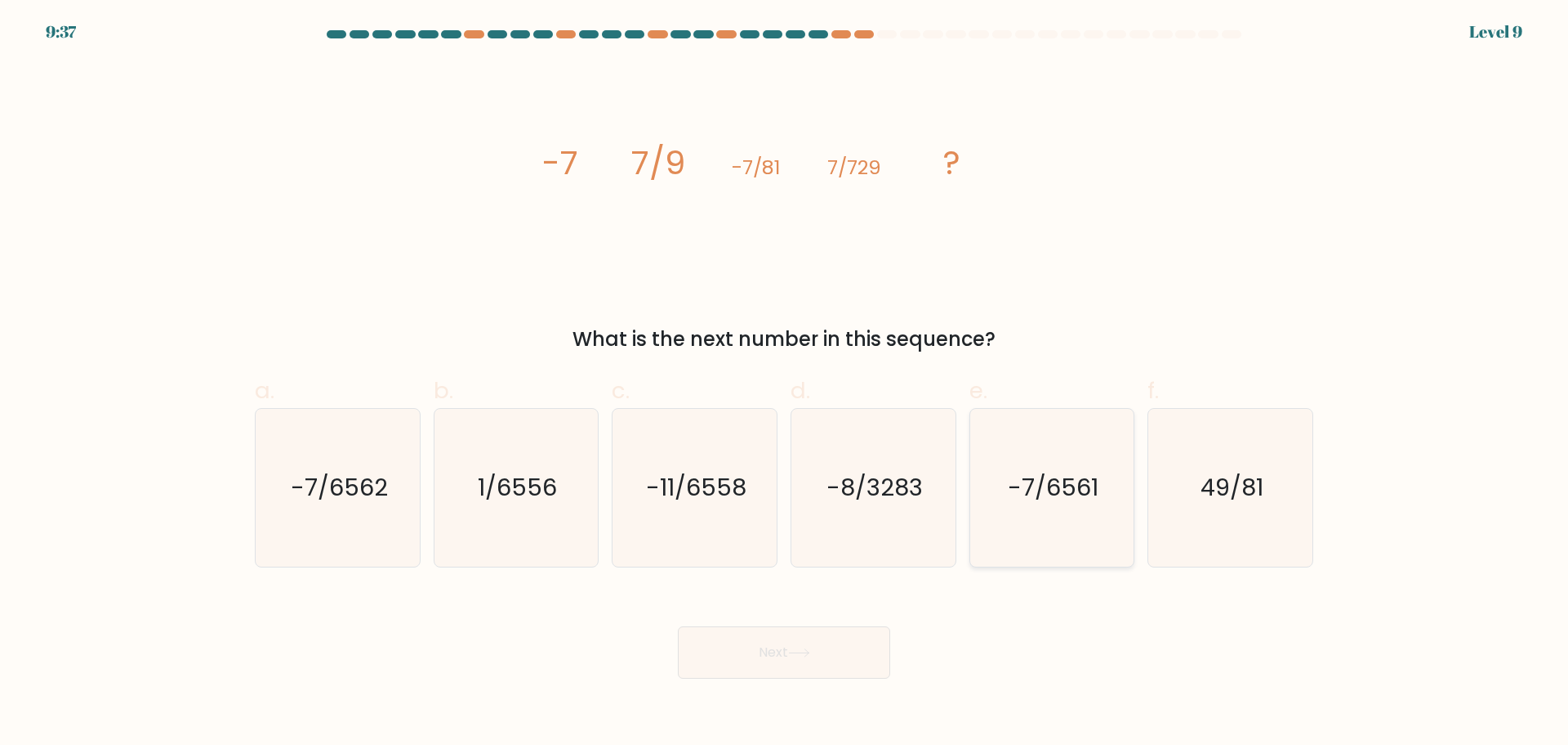
click at [1031, 490] on text "-7/6561" at bounding box center [1053, 487] width 90 height 32
click at [785, 383] on input "e. -7/6561" at bounding box center [784, 377] width 1 height 11
radio input "true"
click at [835, 653] on button "Next" at bounding box center [784, 652] width 212 height 52
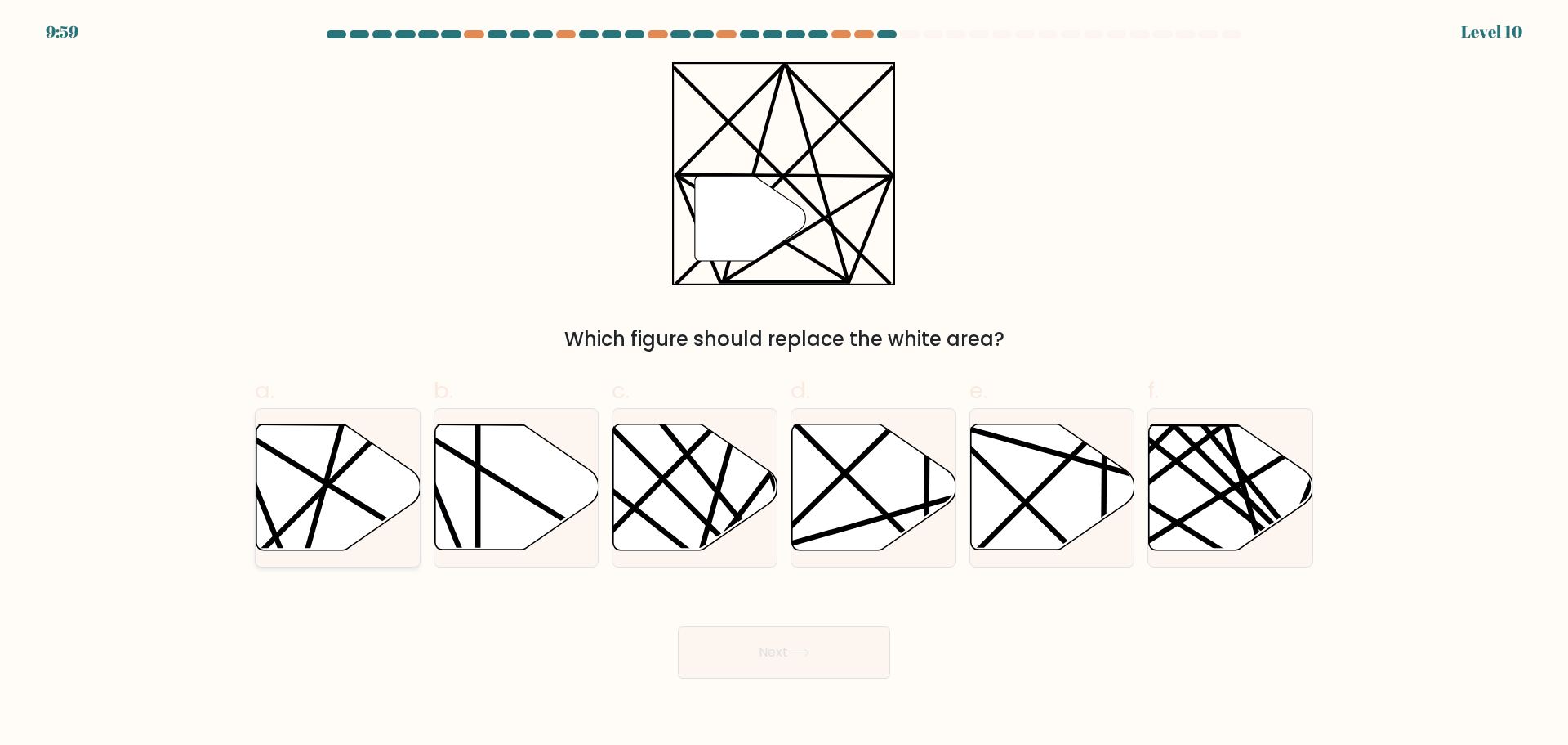
click at [306, 490] on icon at bounding box center [338, 487] width 164 height 126
click at [784, 383] on input "a." at bounding box center [784, 377] width 1 height 11
radio input "true"
click at [759, 650] on button "Next" at bounding box center [784, 652] width 212 height 52
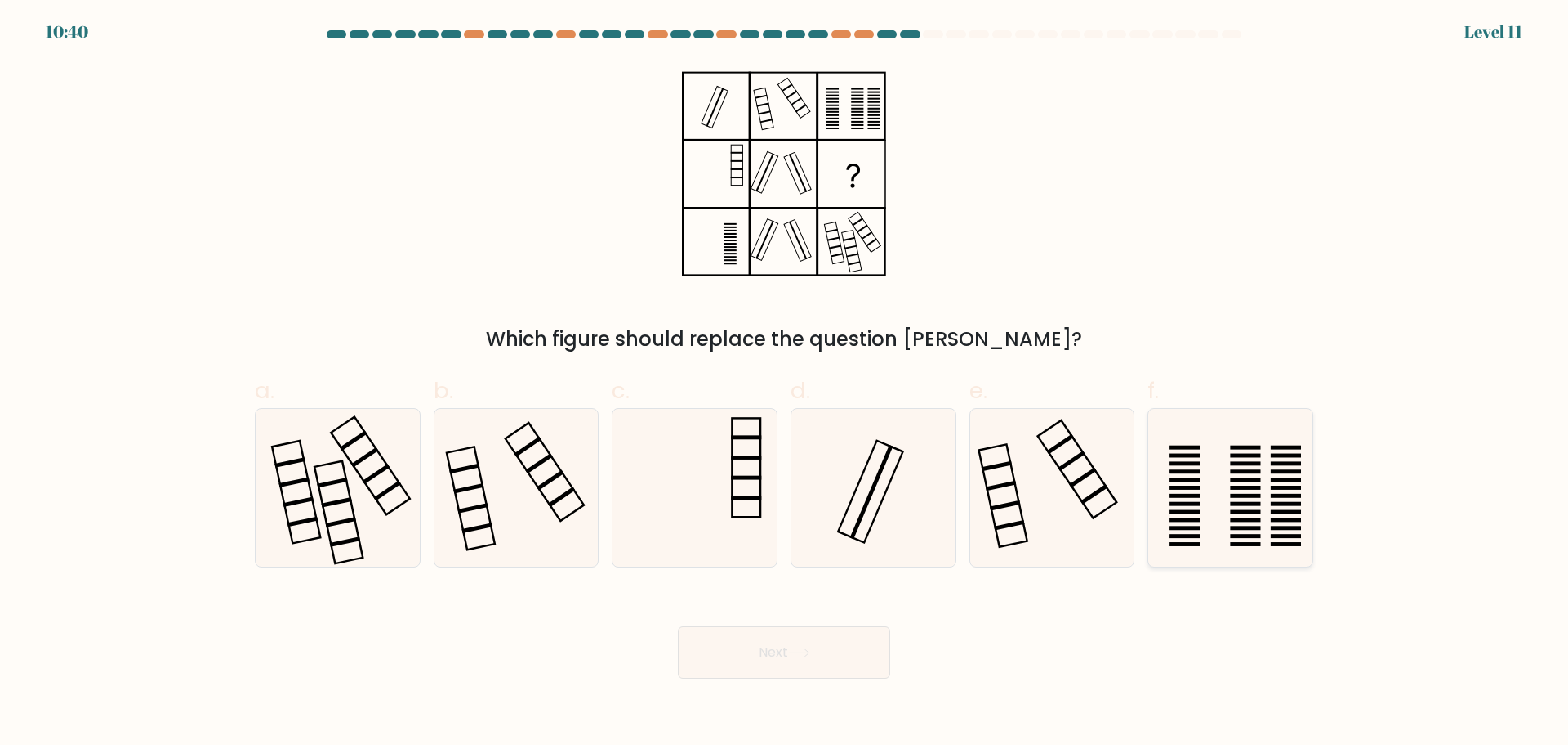
click at [1205, 479] on icon at bounding box center [1230, 487] width 157 height 157
click at [785, 383] on input "f." at bounding box center [784, 377] width 1 height 11
radio input "true"
click at [843, 648] on button "Next" at bounding box center [784, 652] width 212 height 52
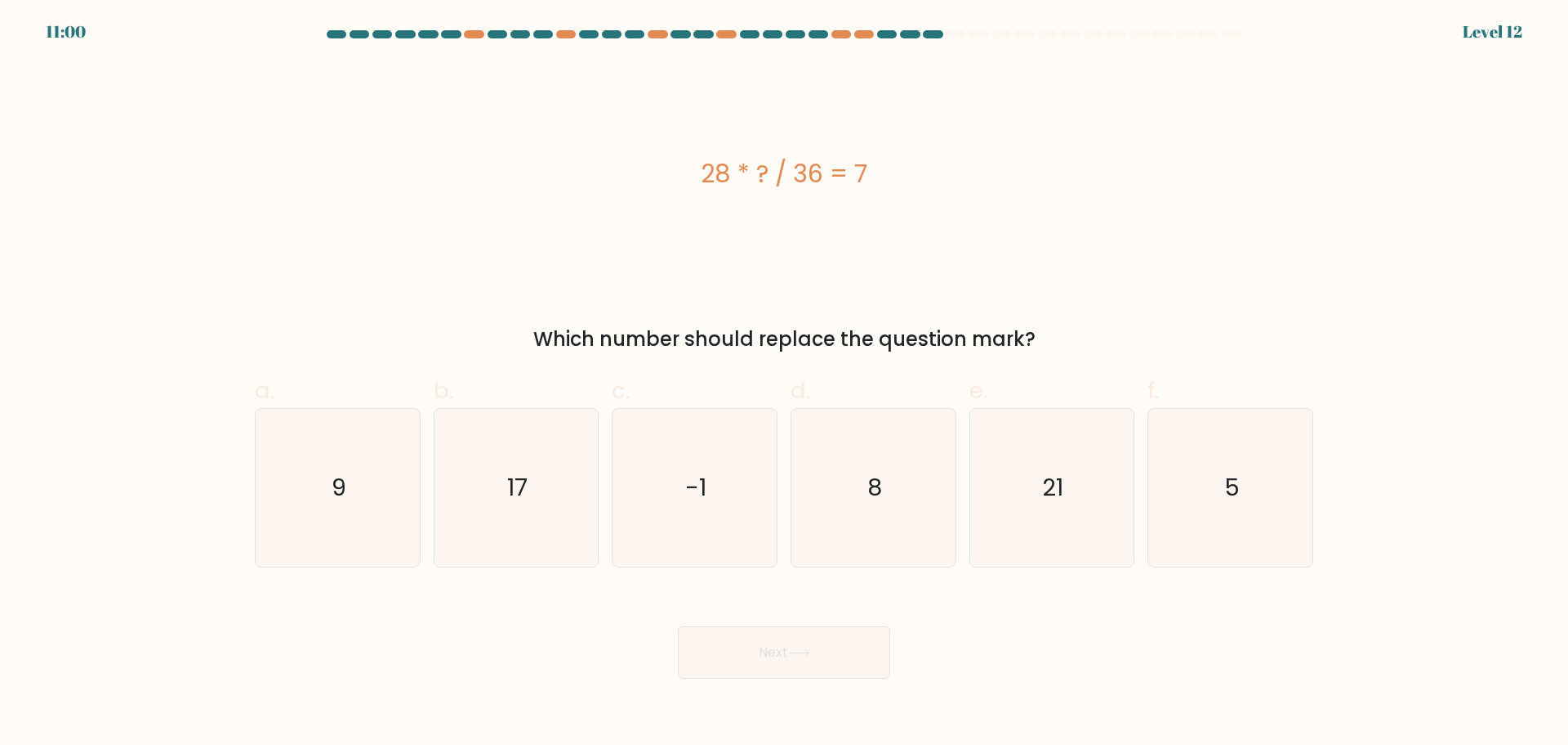
drag, startPoint x: 371, startPoint y: 475, endPoint x: 550, endPoint y: 571, distance: 203.1
click at [371, 476] on icon "9" at bounding box center [338, 487] width 157 height 157
click at [784, 383] on input "a. 9" at bounding box center [784, 377] width 1 height 11
radio input "true"
click at [740, 653] on button "Next" at bounding box center [784, 652] width 212 height 52
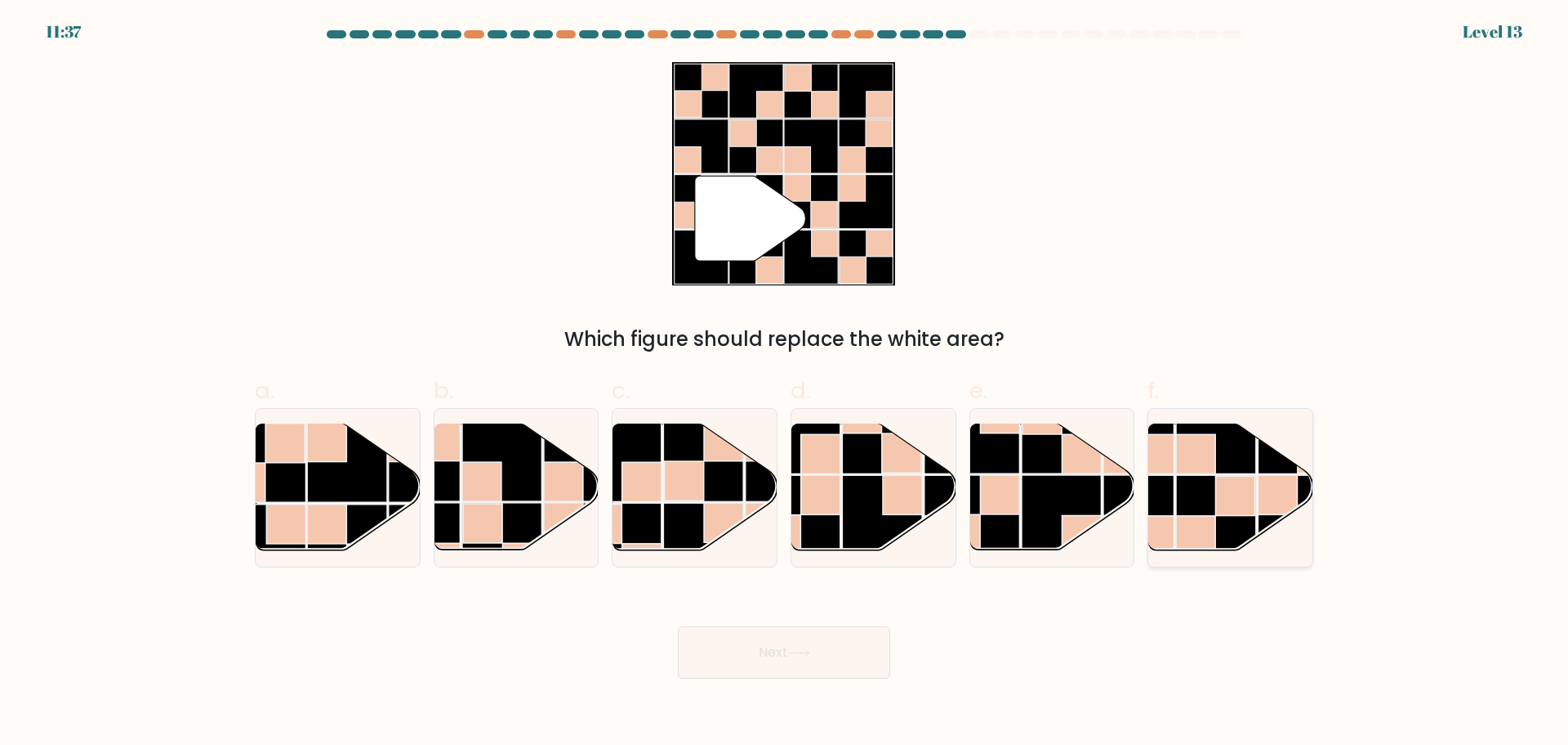
click at [1282, 476] on rect at bounding box center [1278, 494] width 39 height 39
click at [785, 383] on input "f." at bounding box center [784, 377] width 1 height 11
radio input "true"
click at [788, 635] on button "Next" at bounding box center [784, 652] width 212 height 52
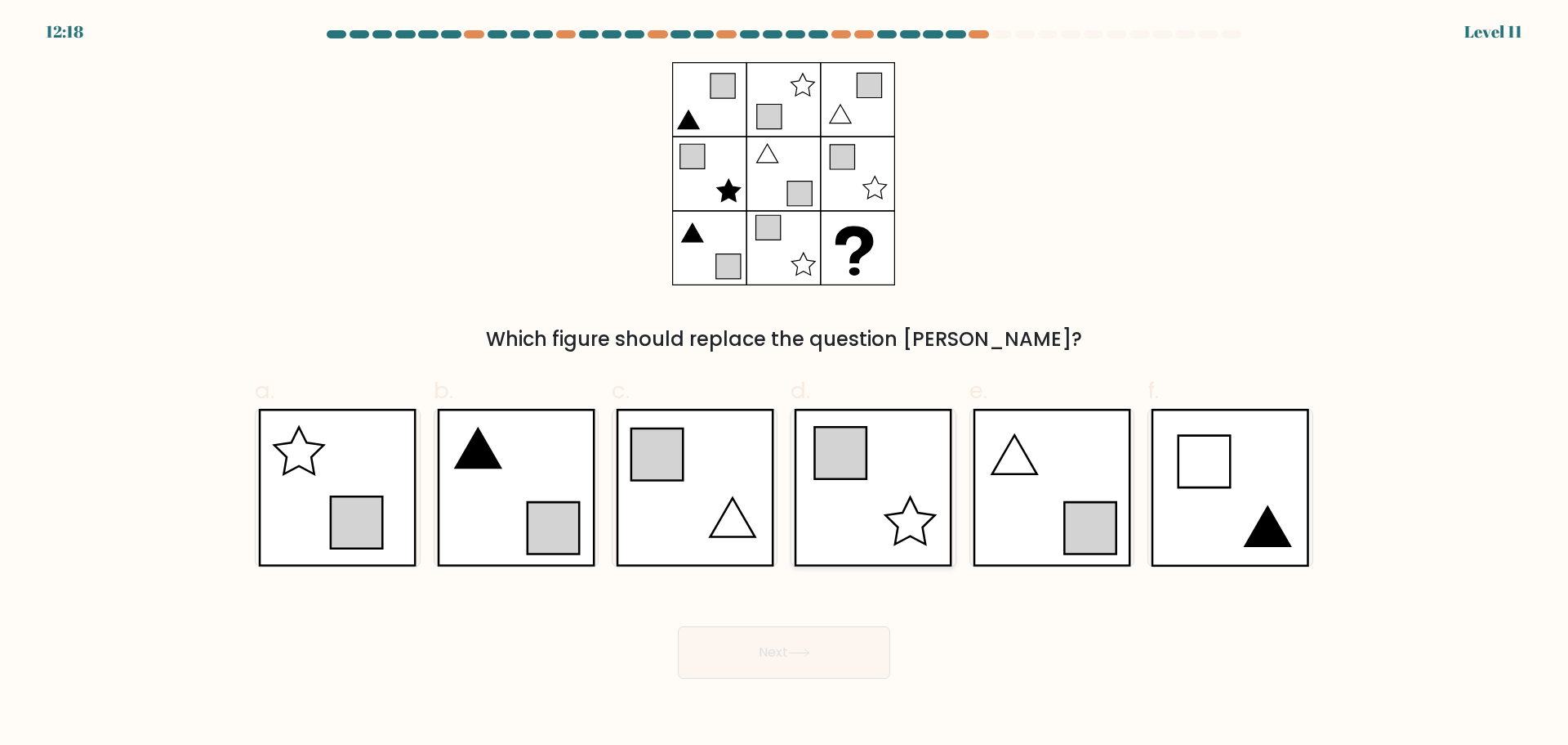
click at [819, 471] on icon at bounding box center [841, 452] width 51 height 51
click at [785, 383] on input "d." at bounding box center [784, 377] width 1 height 11
radio input "true"
click at [776, 645] on button "Next" at bounding box center [784, 652] width 212 height 52
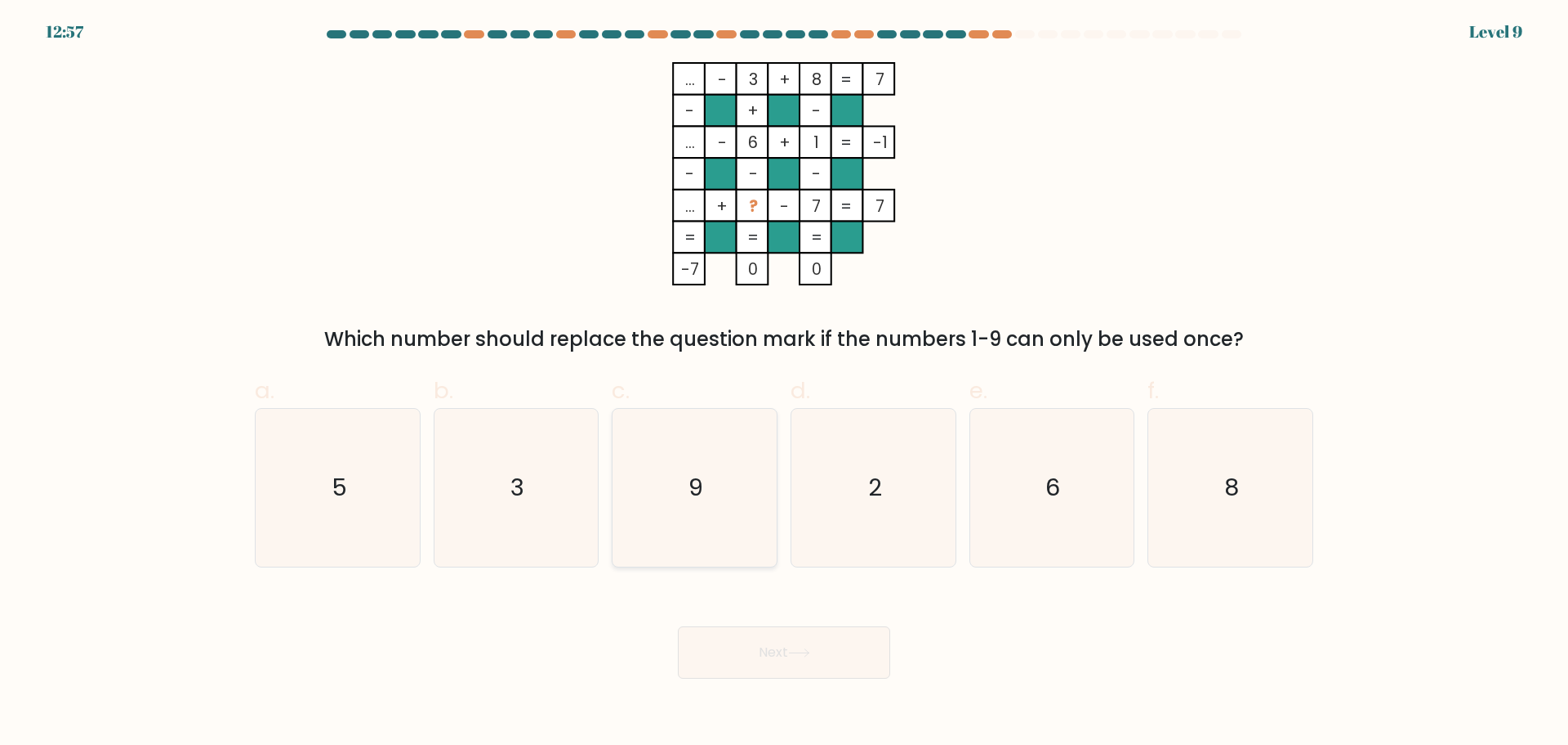
click at [714, 491] on icon "9" at bounding box center [695, 487] width 157 height 157
click at [784, 383] on input "c. 9" at bounding box center [784, 377] width 1 height 11
radio input "true"
click at [724, 638] on button "Next" at bounding box center [784, 652] width 212 height 52
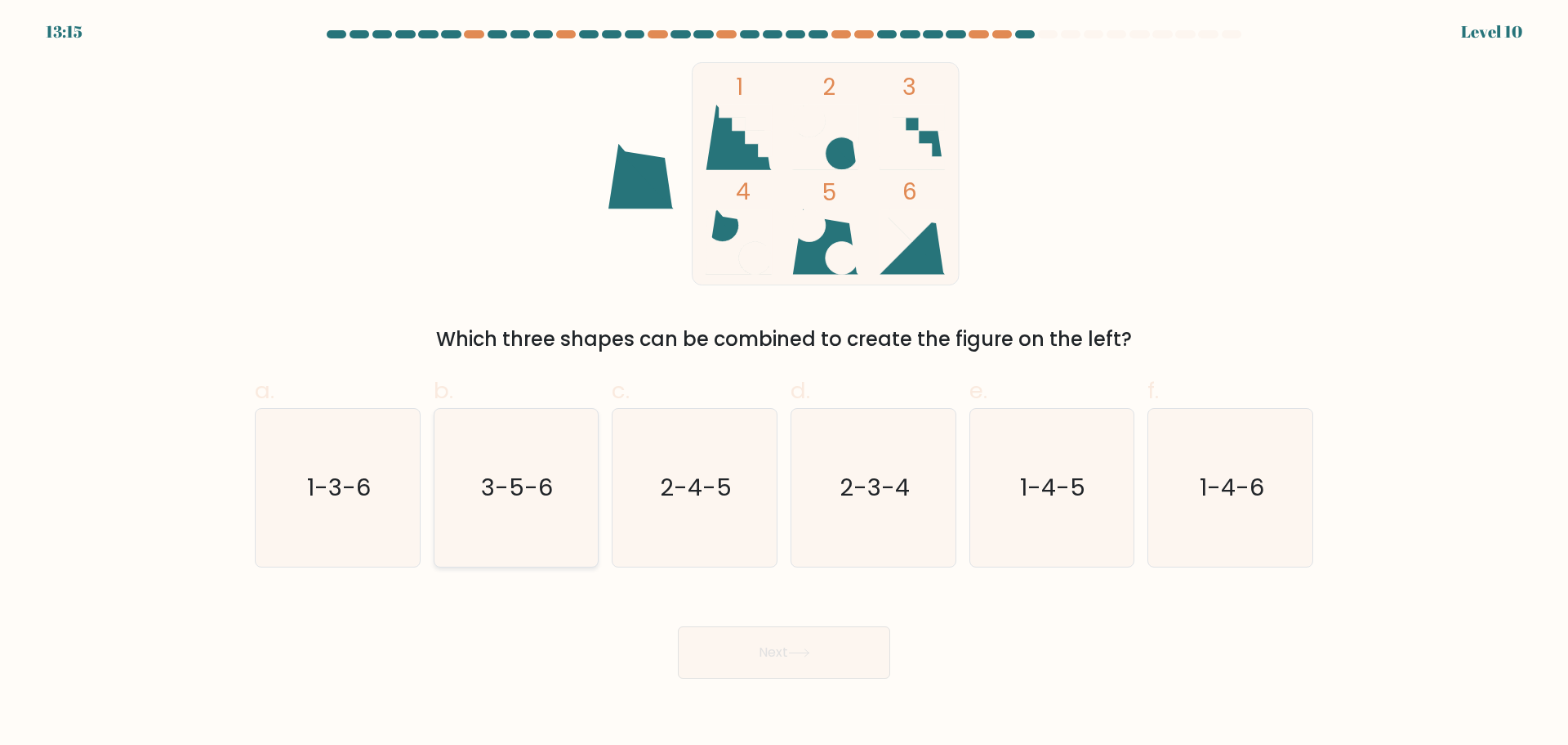
click at [495, 458] on icon "3-5-6" at bounding box center [516, 487] width 157 height 157
click at [784, 383] on input "b. 3-5-6" at bounding box center [784, 377] width 1 height 11
radio input "true"
click at [746, 651] on button "Next" at bounding box center [784, 652] width 212 height 52
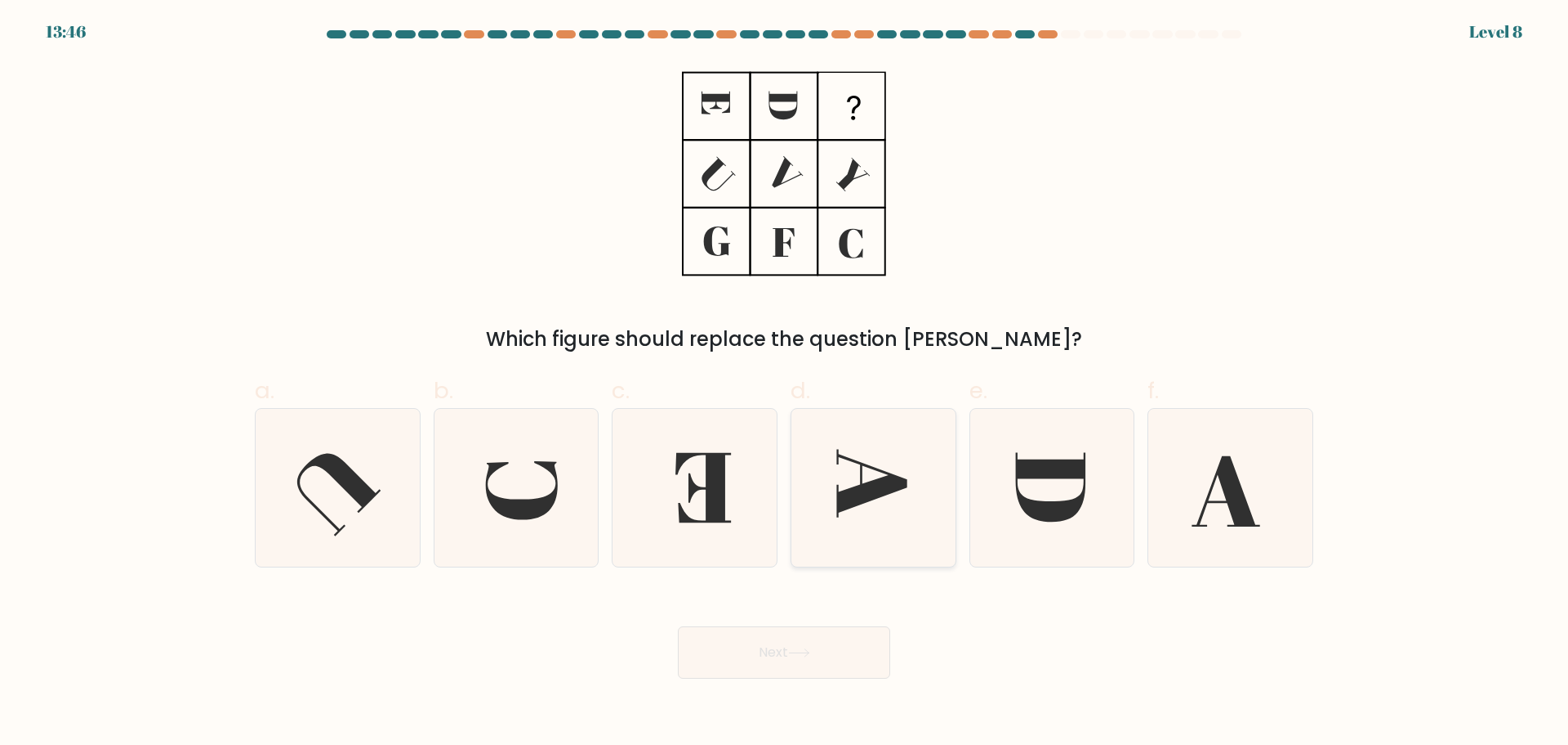
click at [865, 526] on icon at bounding box center [873, 487] width 157 height 157
click at [785, 383] on input "d." at bounding box center [784, 377] width 1 height 11
radio input "true"
click at [788, 651] on button "Next" at bounding box center [784, 652] width 212 height 52
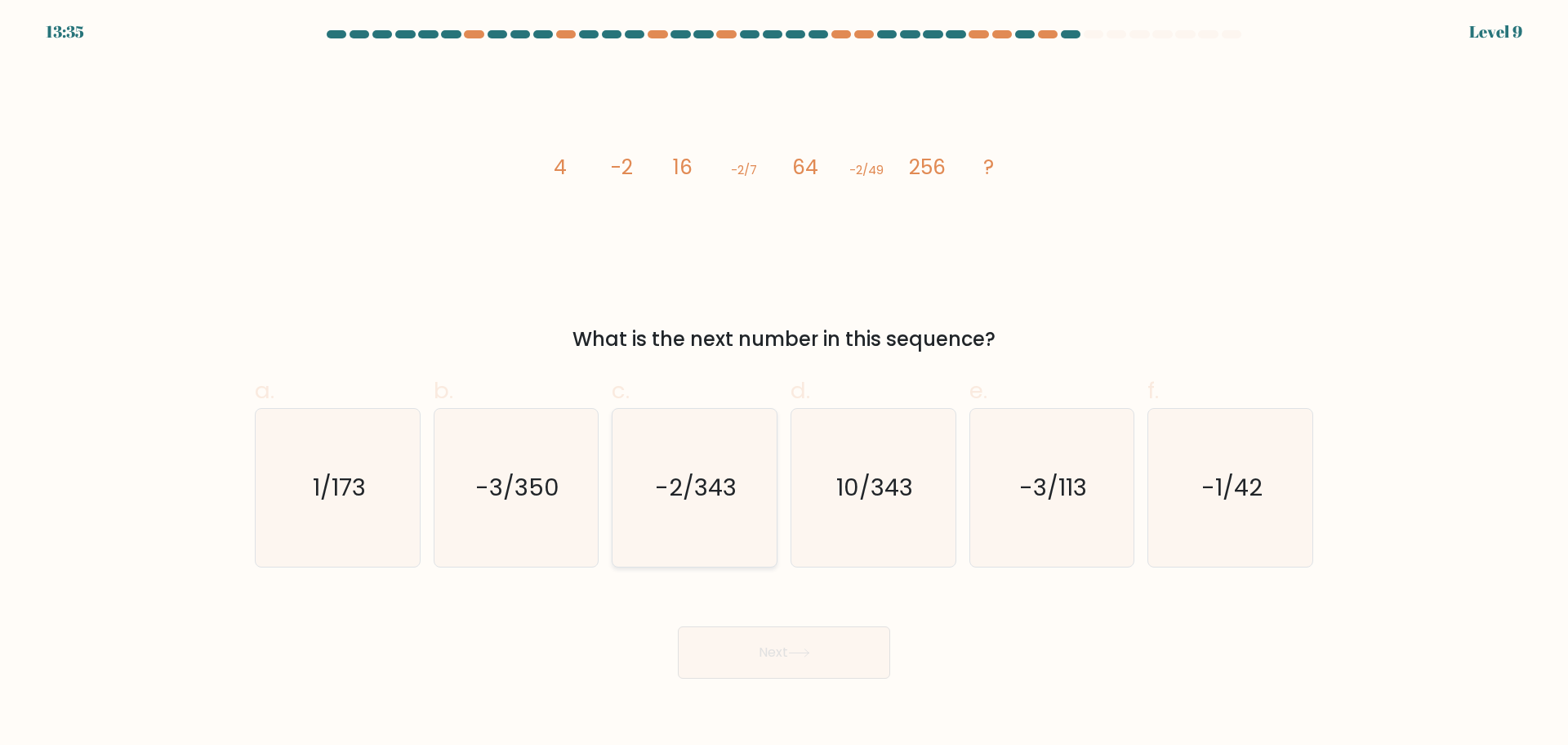
click at [705, 517] on icon "-2/343" at bounding box center [695, 487] width 157 height 157
click at [784, 383] on input "c. -2/343" at bounding box center [784, 377] width 1 height 11
radio input "true"
click at [784, 645] on button "Next" at bounding box center [784, 652] width 212 height 52
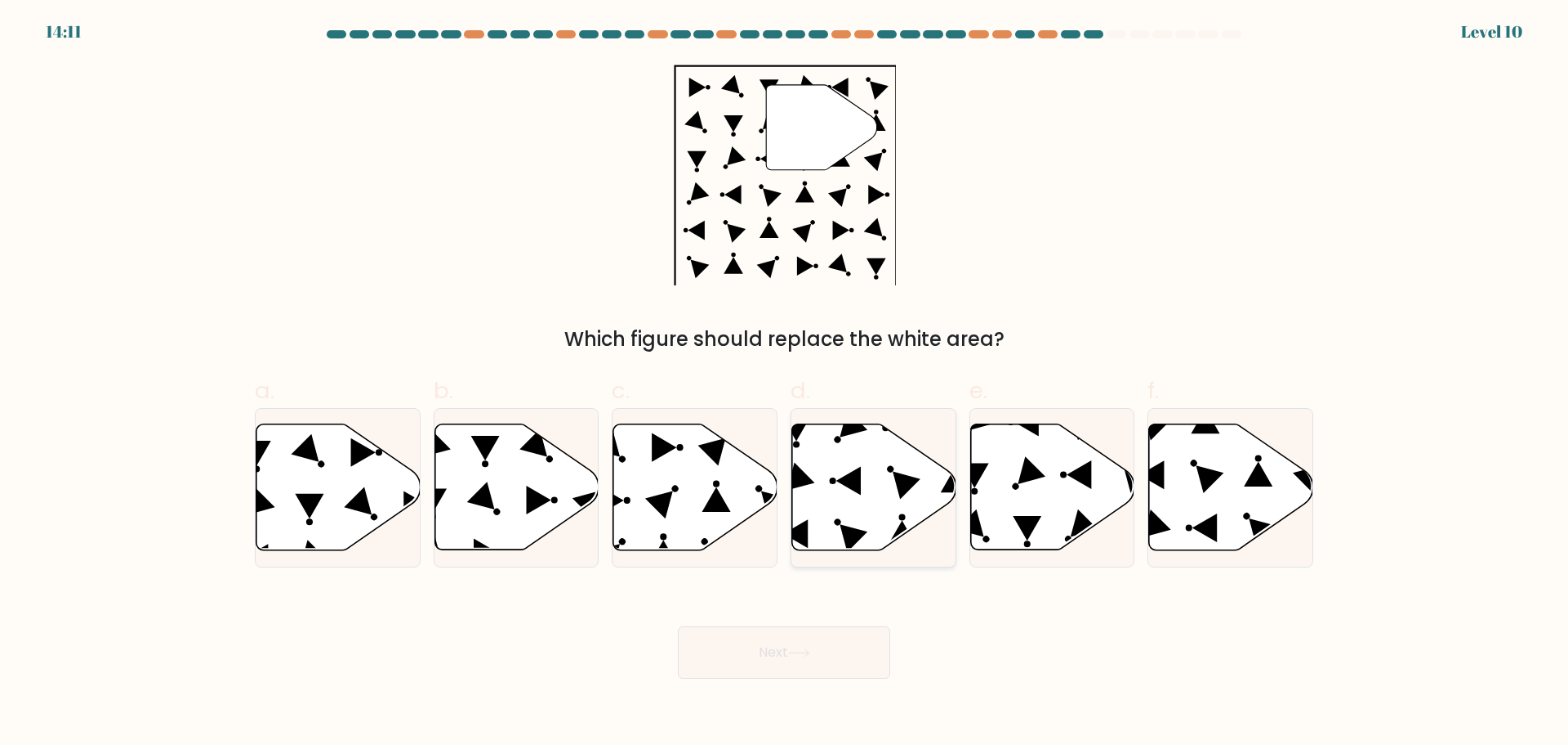
click at [862, 488] on icon at bounding box center [874, 487] width 164 height 126
click at [785, 383] on input "d." at bounding box center [784, 377] width 1 height 11
radio input "true"
click at [728, 646] on button "Next" at bounding box center [784, 652] width 212 height 52
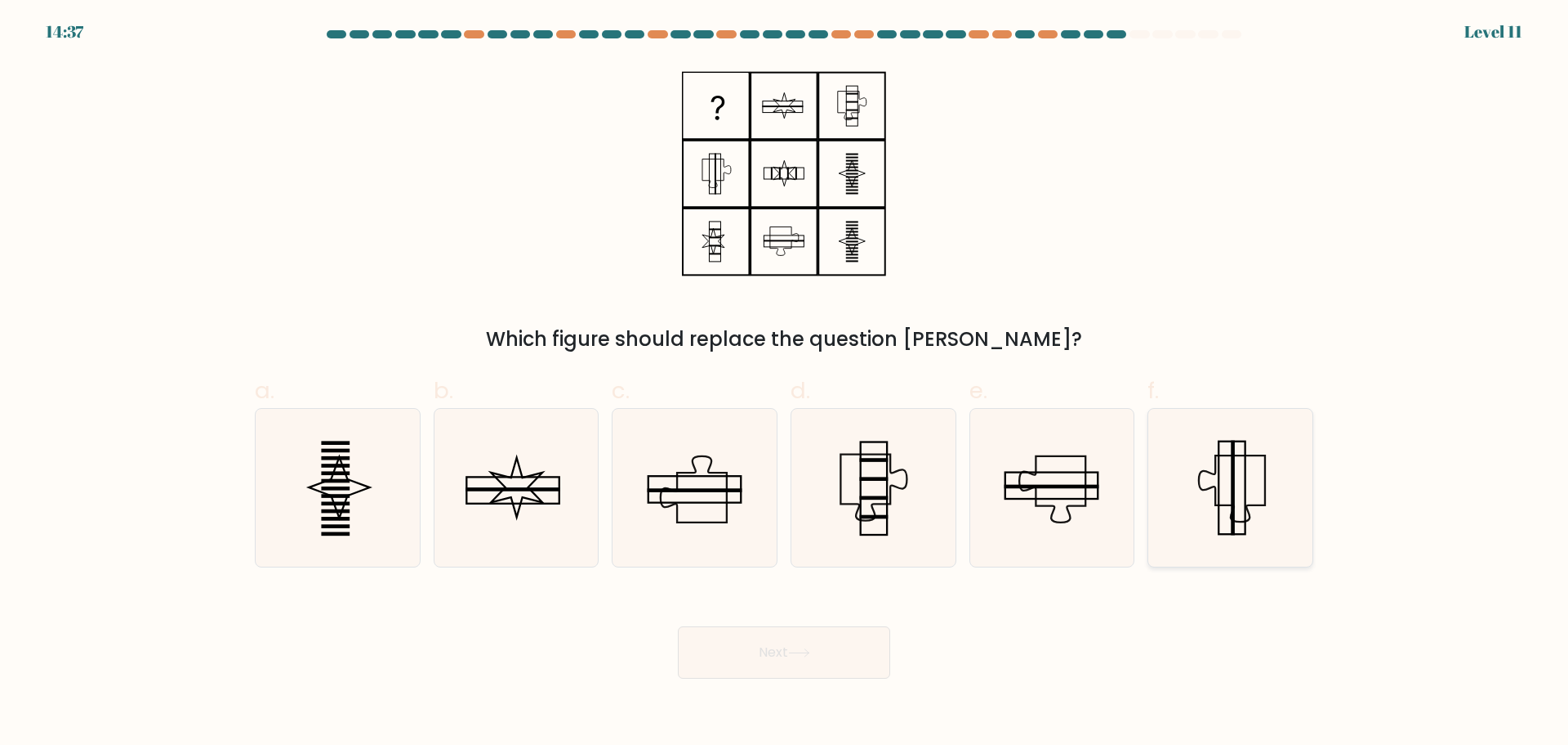
click at [1247, 492] on icon at bounding box center [1230, 487] width 157 height 157
click at [785, 383] on input "f." at bounding box center [784, 377] width 1 height 11
radio input "true"
click at [797, 632] on button "Next" at bounding box center [784, 652] width 212 height 52
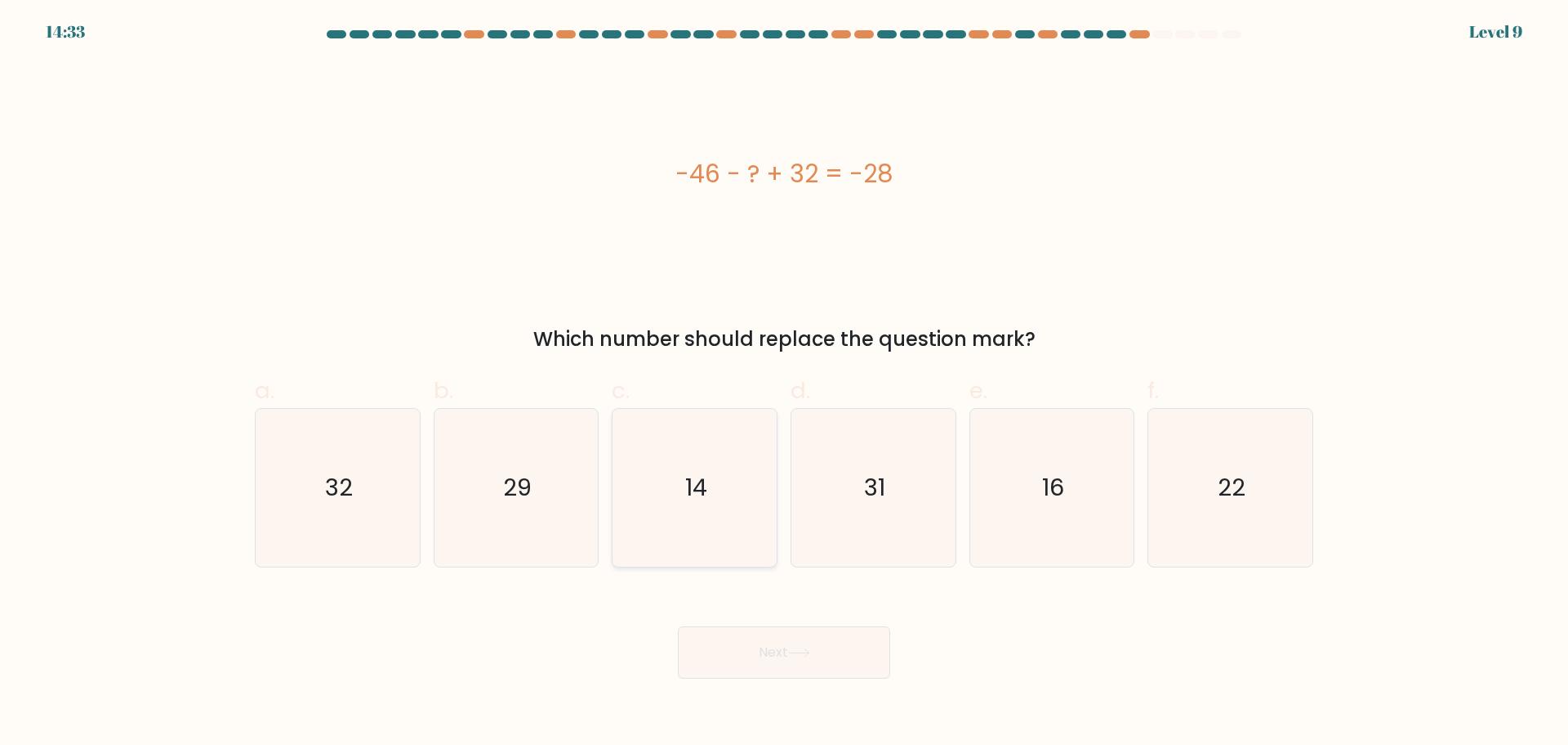
click at [749, 487] on icon "14" at bounding box center [695, 487] width 157 height 157
click at [784, 383] on input "c. 14" at bounding box center [784, 377] width 1 height 11
radio input "true"
click at [808, 668] on button "Next" at bounding box center [784, 652] width 212 height 52
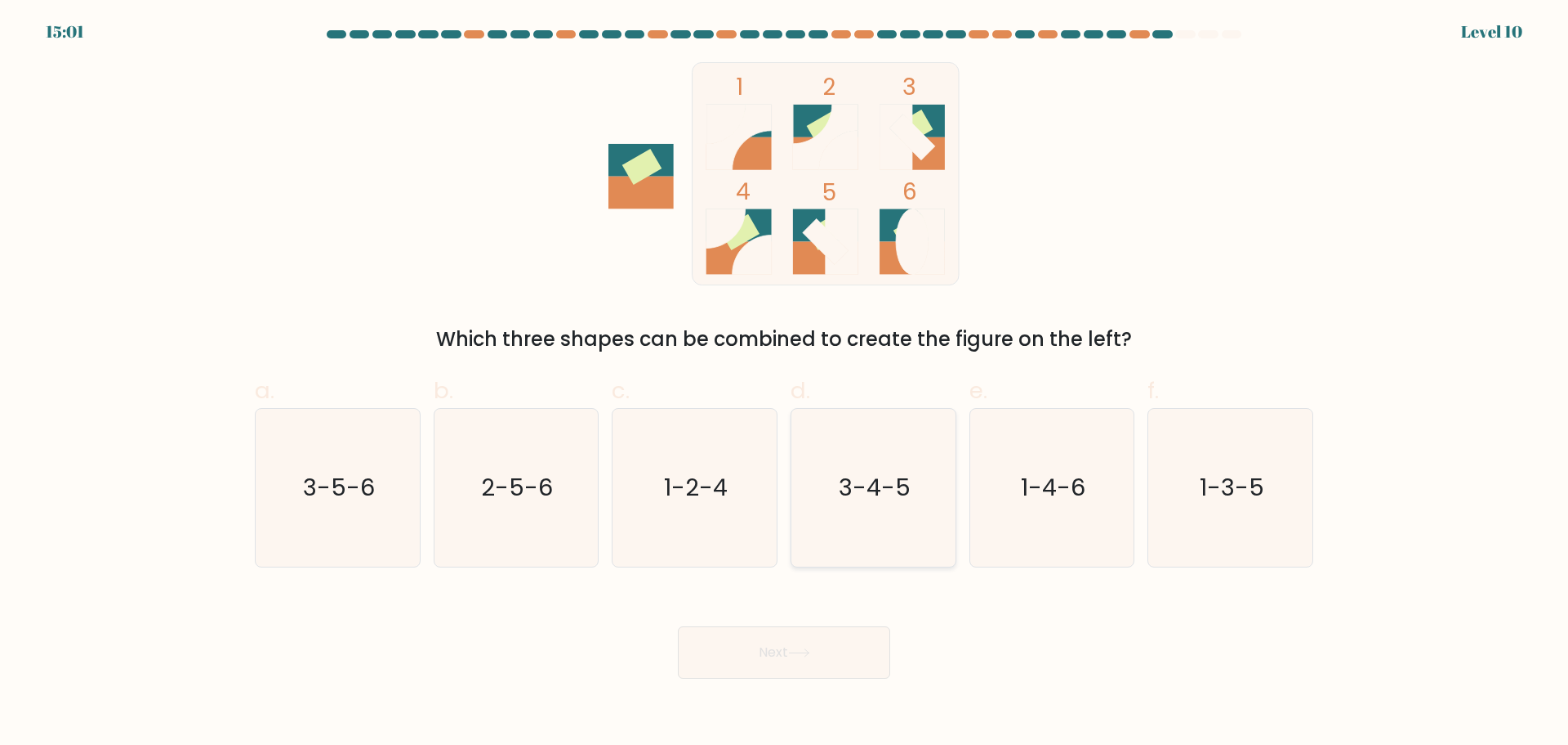
click at [836, 497] on icon "3-4-5" at bounding box center [873, 487] width 157 height 157
click at [785, 383] on input "d. 3-4-5" at bounding box center [784, 377] width 1 height 11
radio input "true"
click at [746, 648] on button "Next" at bounding box center [784, 652] width 212 height 52
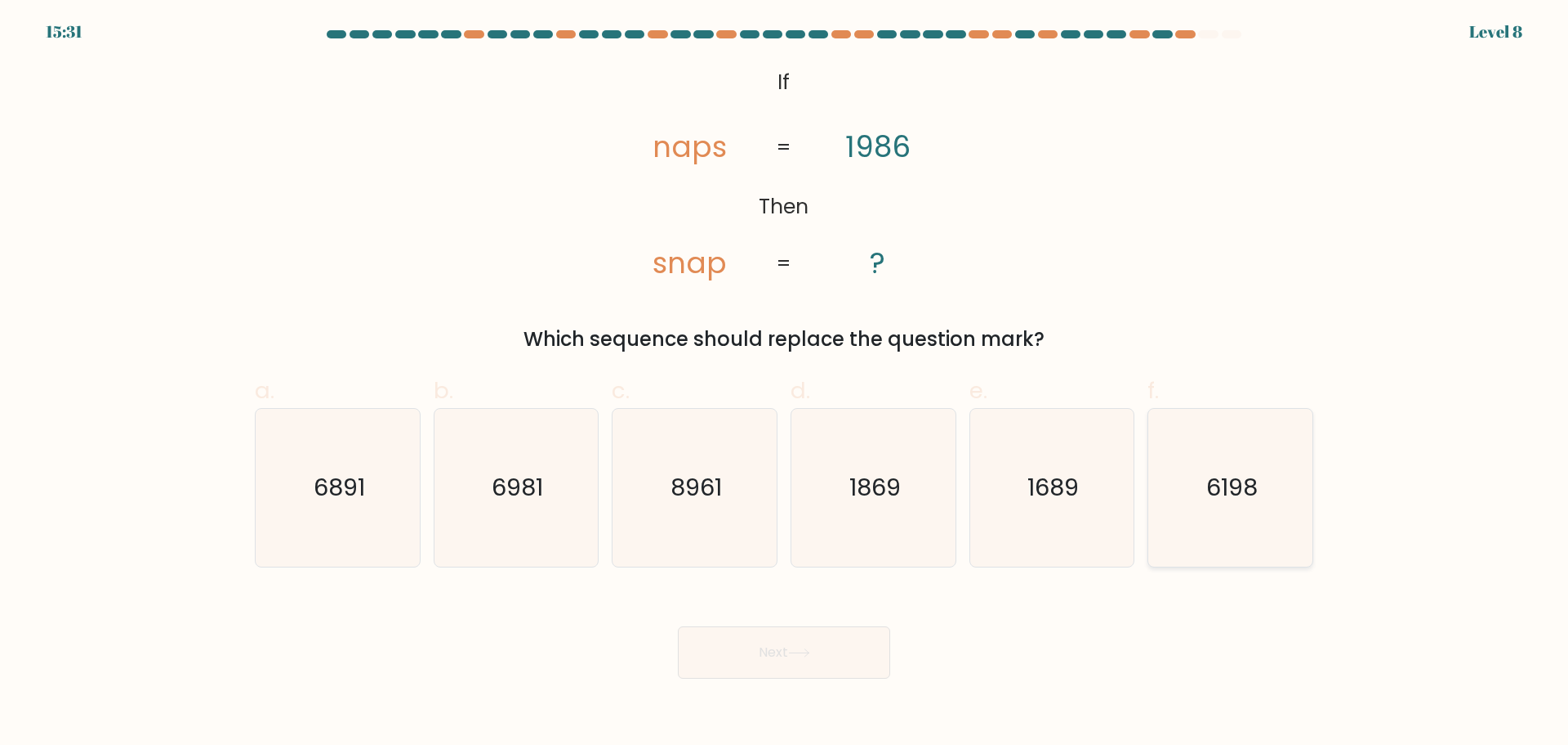
click at [1236, 493] on text "6198" at bounding box center [1232, 487] width 51 height 32
click at [785, 383] on input "f. 6198" at bounding box center [784, 377] width 1 height 11
radio input "true"
click at [758, 658] on button "Next" at bounding box center [784, 652] width 212 height 52
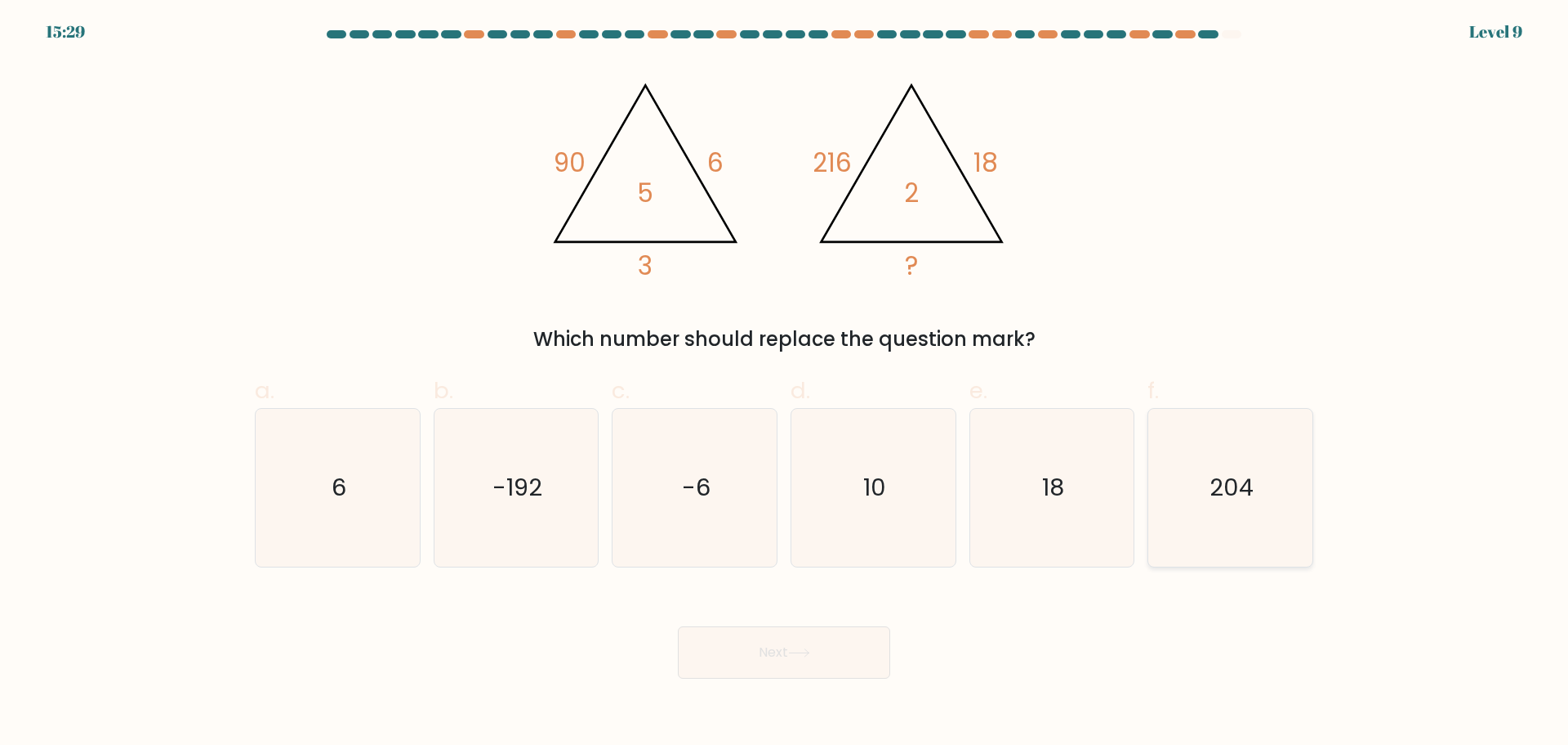
click at [1269, 524] on icon "204" at bounding box center [1230, 487] width 157 height 157
click at [785, 383] on input "f. 204" at bounding box center [784, 377] width 1 height 11
radio input "true"
click at [879, 639] on button "Next" at bounding box center [784, 652] width 212 height 52
click at [819, 639] on button "Next" at bounding box center [784, 652] width 212 height 52
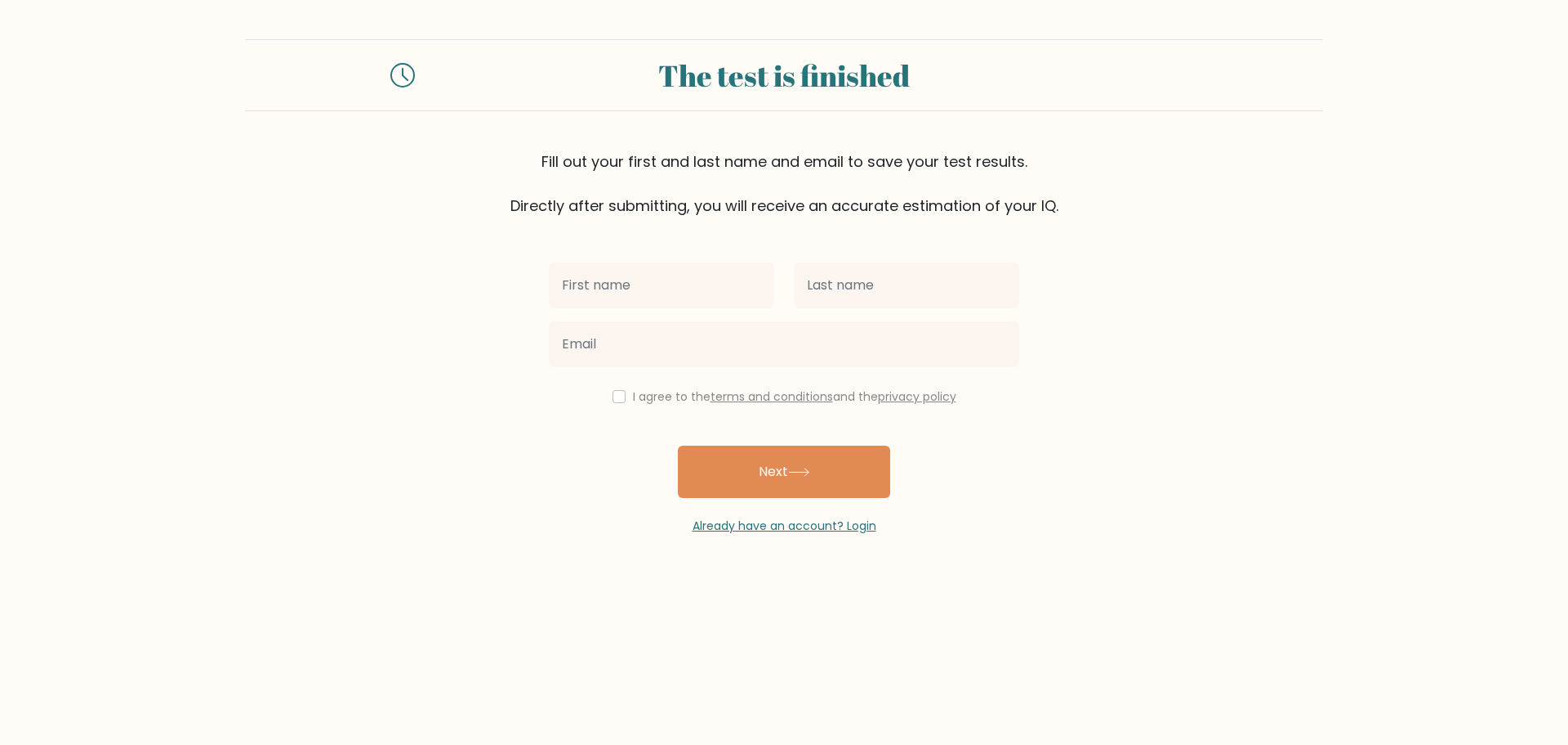
click at [1556, 732] on div at bounding box center [1556, 732] width 0 height 0
click at [637, 315] on div at bounding box center [784, 344] width 490 height 59
click at [650, 299] on input "text" at bounding box center [661, 285] width 225 height 46
type input "Camille Anne"
click at [886, 277] on input "text" at bounding box center [906, 285] width 225 height 46
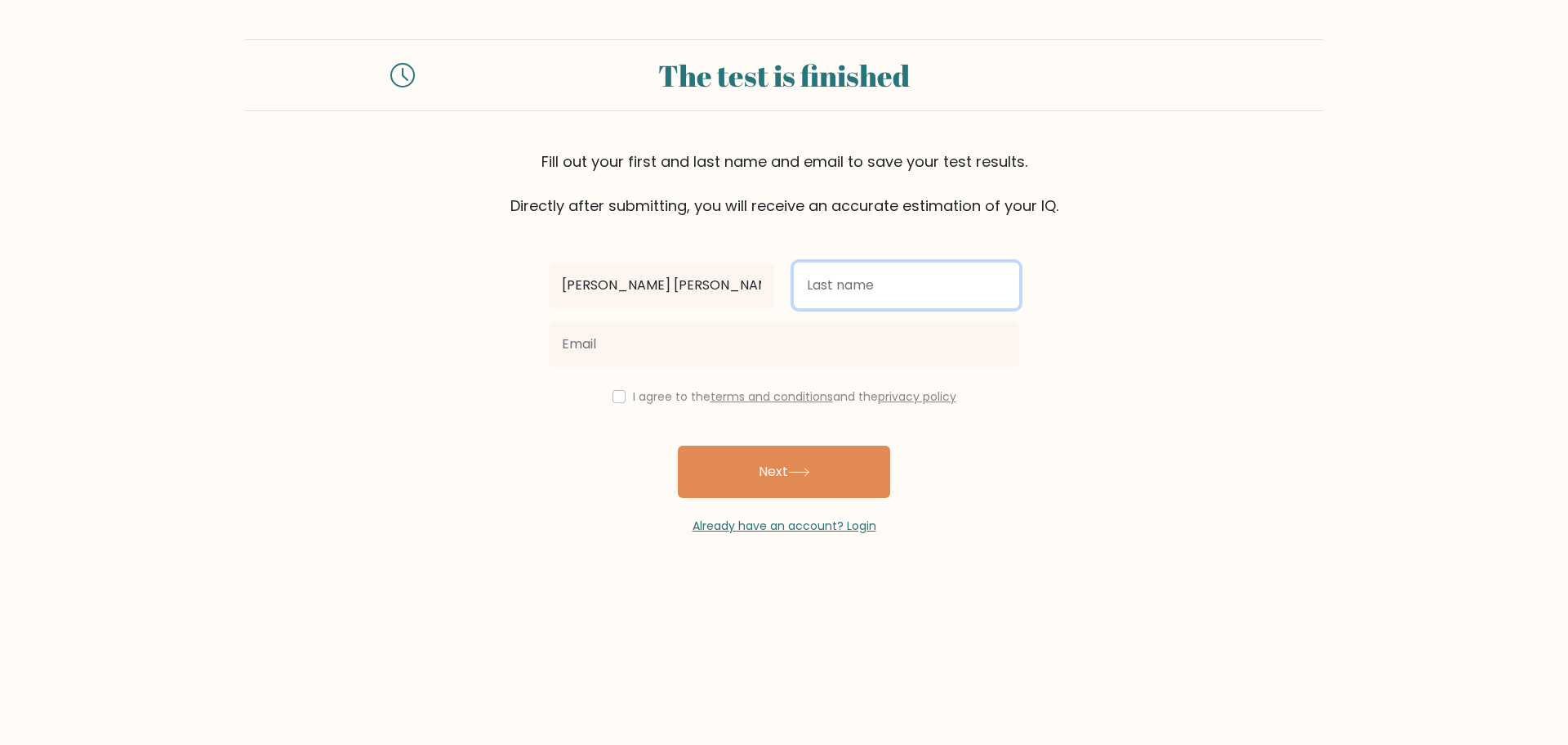
type input "Arnaiz"
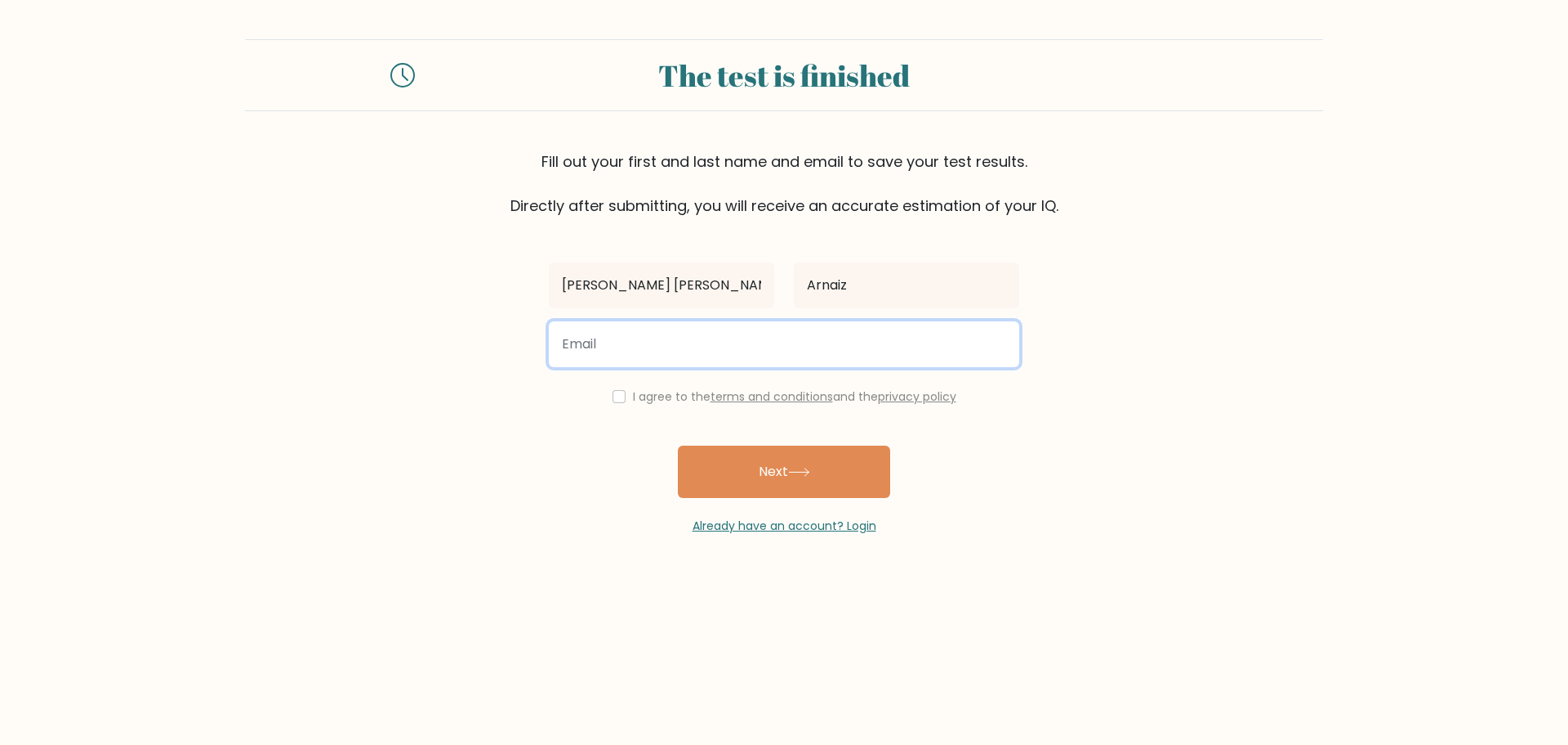
click at [843, 338] on input "email" at bounding box center [784, 344] width 471 height 46
type input "luvblase@gmail.com"
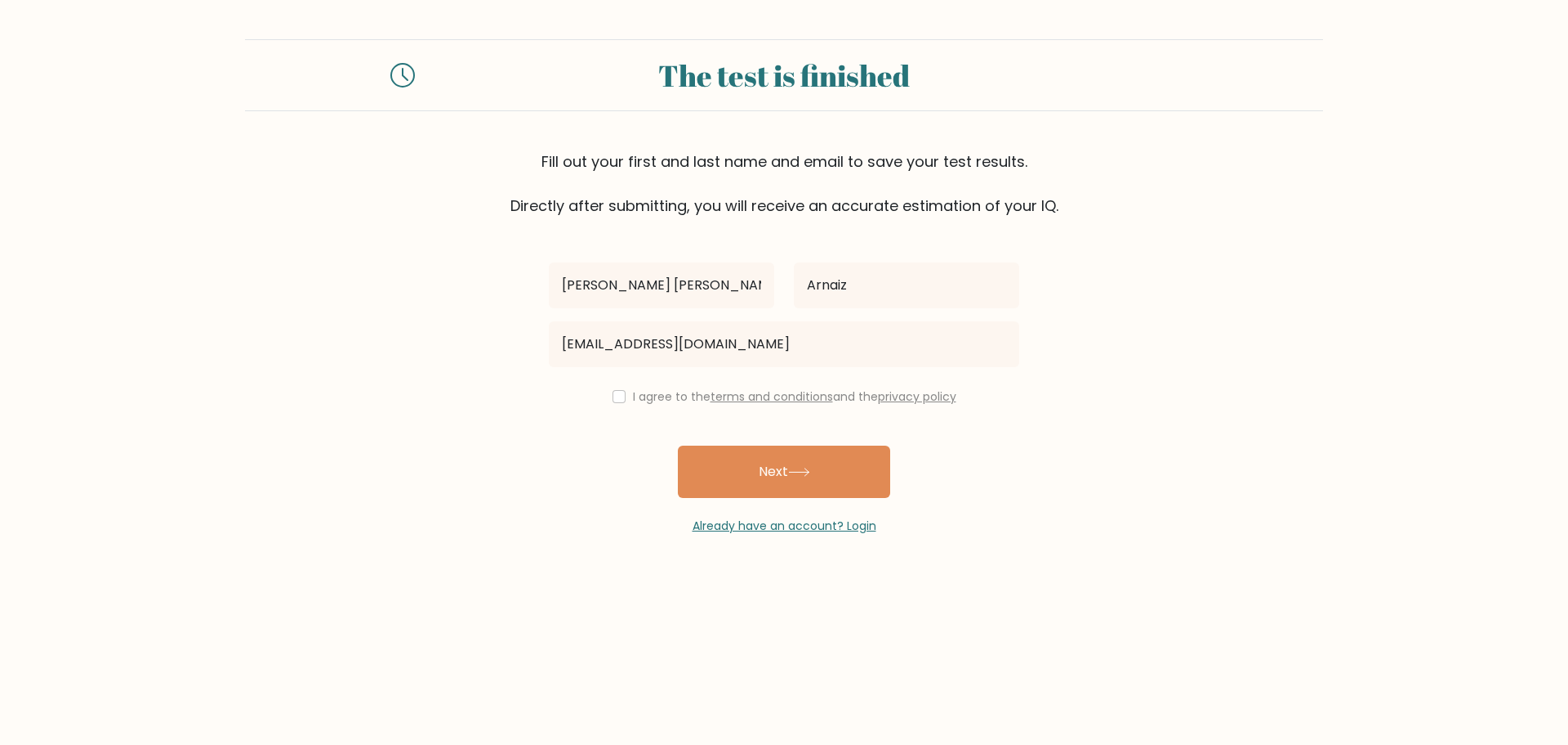
click at [654, 396] on label "I agree to the terms and conditions and the privacy policy" at bounding box center [794, 396] width 323 height 17
click at [618, 396] on input "checkbox" at bounding box center [619, 396] width 13 height 13
checkbox input "true"
click at [748, 463] on button "Next" at bounding box center [784, 471] width 212 height 52
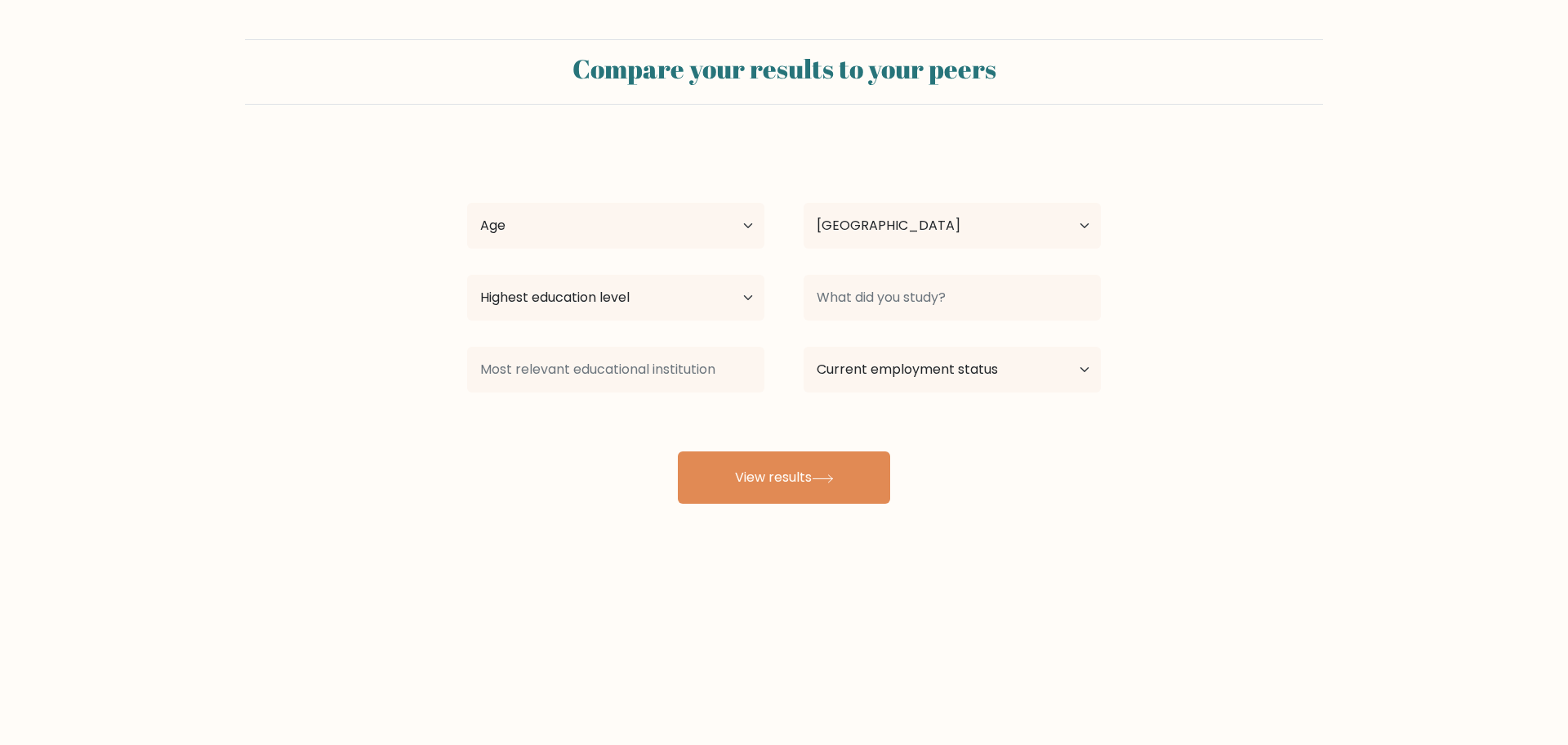
select select "PH"
click at [623, 221] on select "Age Under [DEMOGRAPHIC_DATA] [DEMOGRAPHIC_DATA] [DEMOGRAPHIC_DATA] [DEMOGRAPHIC…" at bounding box center [616, 225] width 298 height 46
select select "25_34"
click at [468, 202] on select "Age Under [DEMOGRAPHIC_DATA] [DEMOGRAPHIC_DATA] [DEMOGRAPHIC_DATA] [DEMOGRAPHIC…" at bounding box center [616, 225] width 298 height 46
click at [607, 308] on select "Highest education level No schooling Primary Lower Secondary Upper Secondary Oc…" at bounding box center [616, 297] width 298 height 46
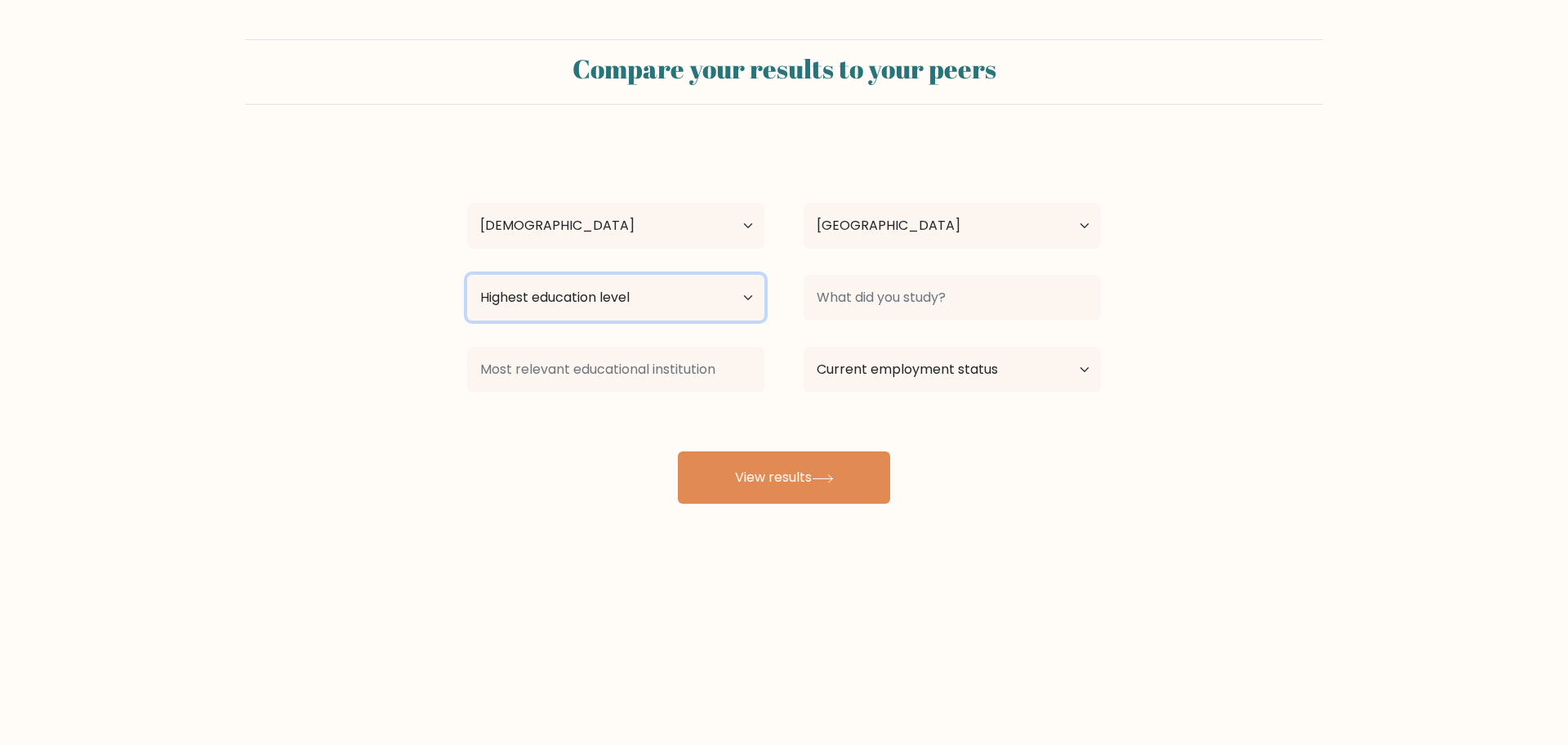
select select "bachelors_degree"
click at [468, 274] on select "Highest education level No schooling Primary Lower Secondary Upper Secondary Oc…" at bounding box center [616, 297] width 298 height 46
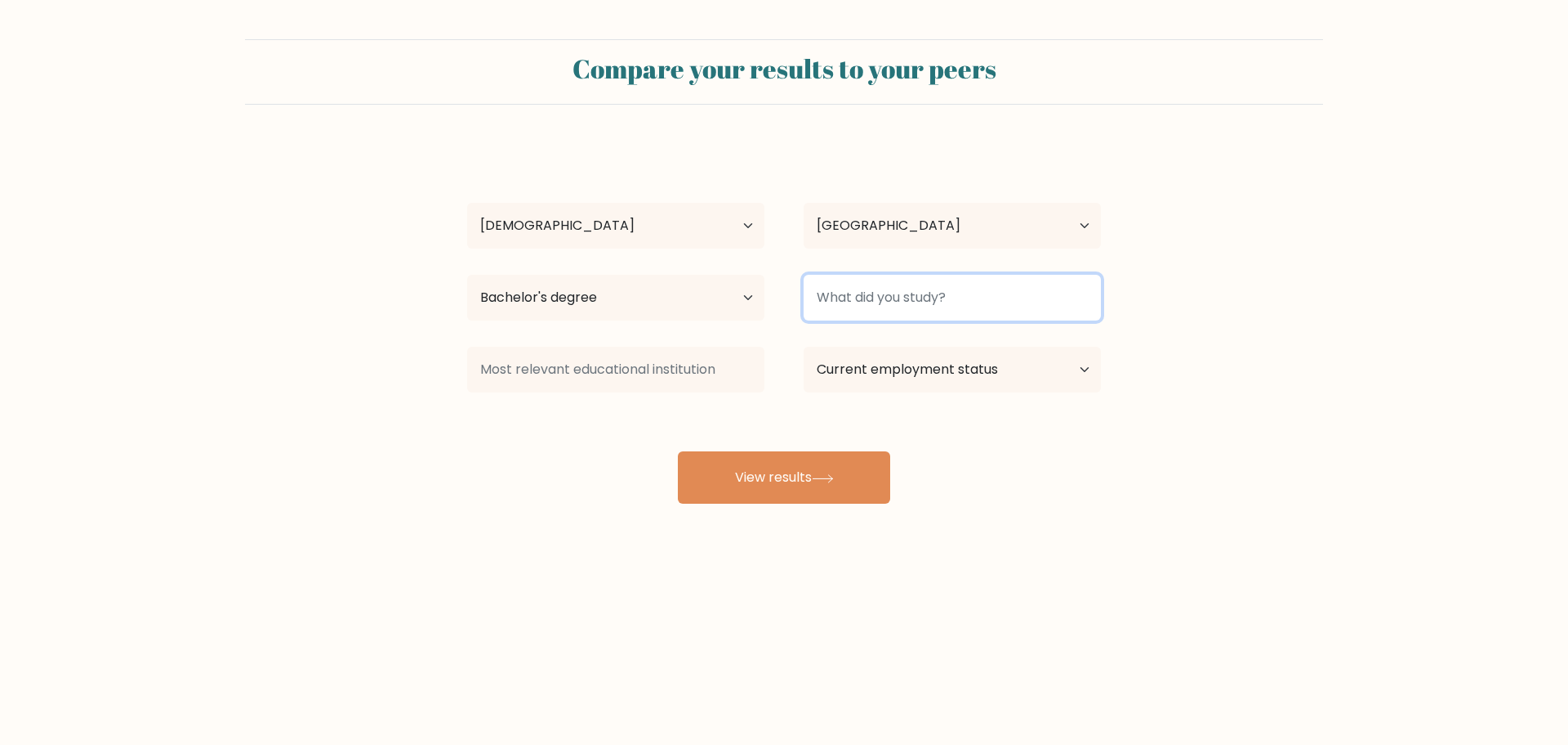
click at [849, 290] on input at bounding box center [952, 297] width 298 height 46
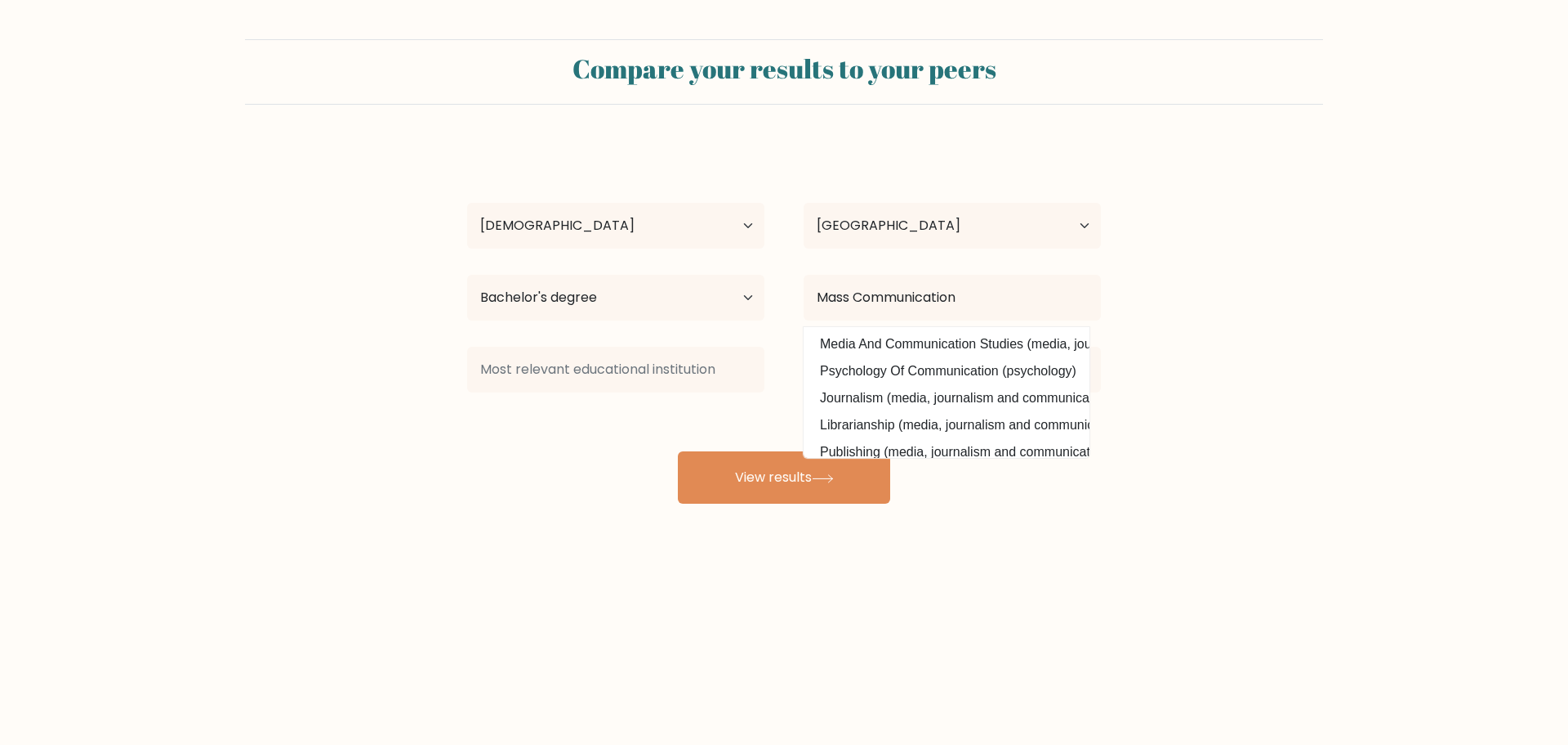
click at [862, 395] on option "Journalism (media, journalism and communications)" at bounding box center [946, 398] width 278 height 27
type input "Journalism"
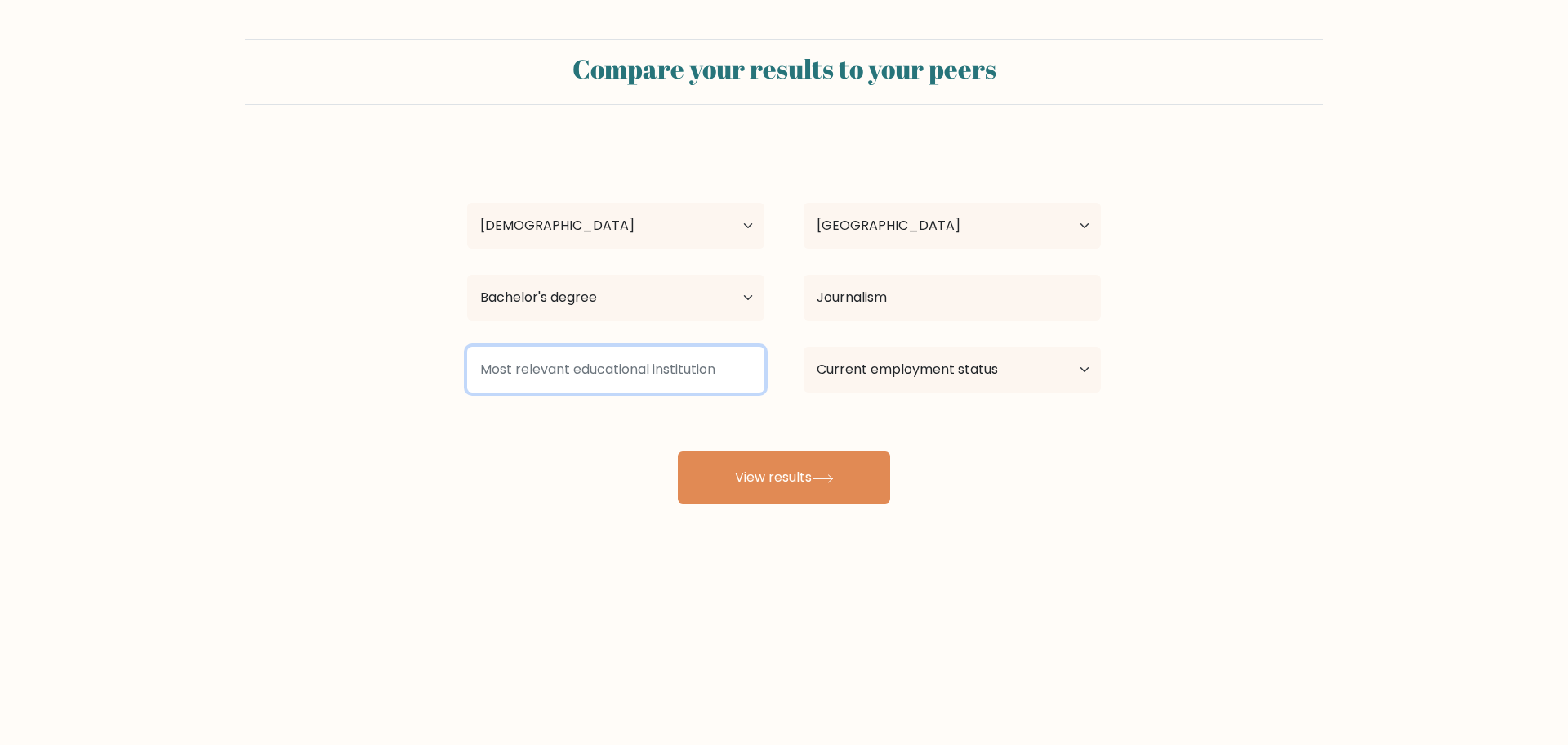
click at [638, 367] on input at bounding box center [616, 370] width 298 height 46
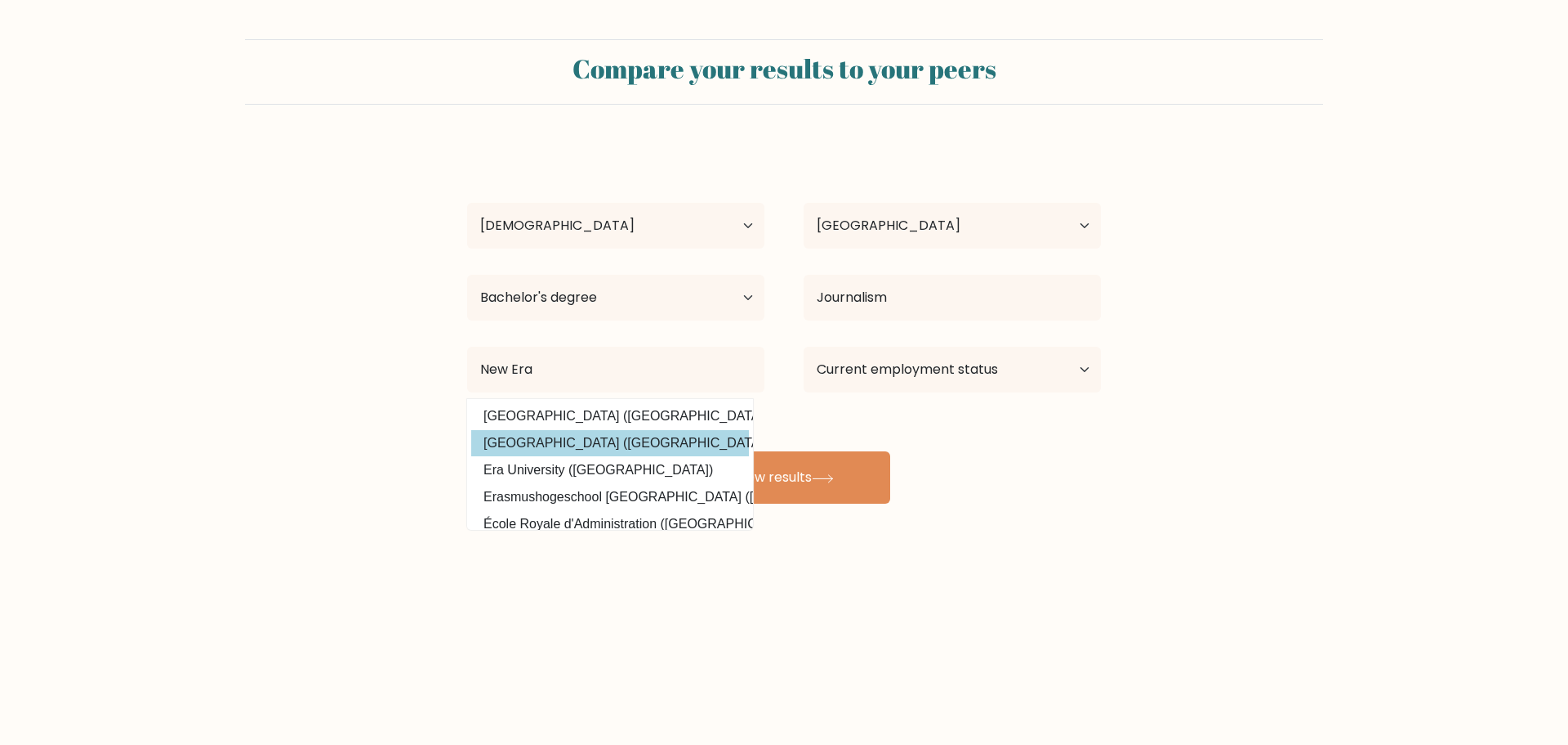
click at [596, 442] on option "[GEOGRAPHIC_DATA] ([GEOGRAPHIC_DATA])" at bounding box center [610, 442] width 278 height 27
type input "[GEOGRAPHIC_DATA]"
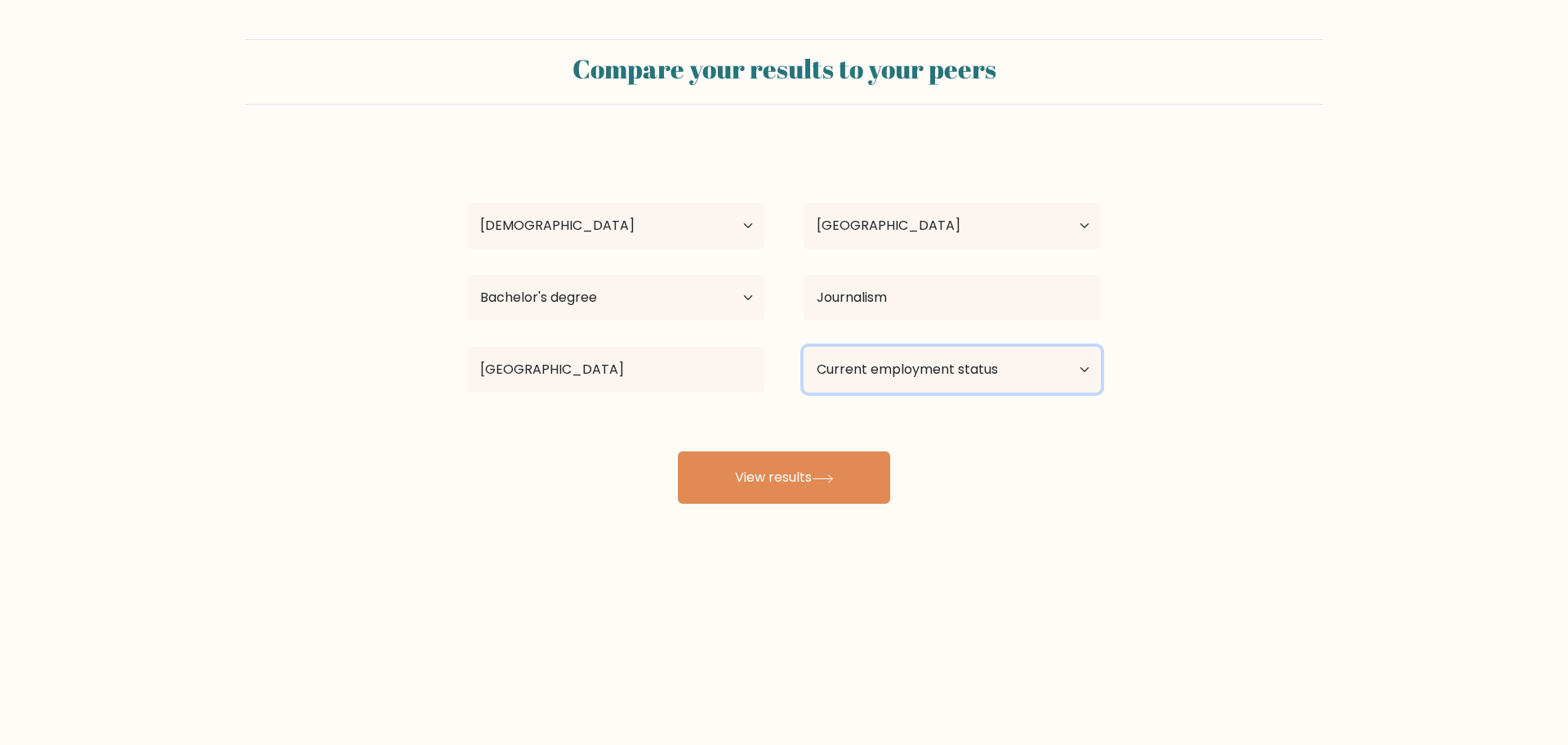
click at [943, 362] on select "Current employment status Employed Student Retired Other / prefer not to answer" at bounding box center [952, 370] width 298 height 46
select select "other"
click at [804, 347] on select "Current employment status Employed Student Retired Other / prefer not to answer" at bounding box center [952, 370] width 298 height 46
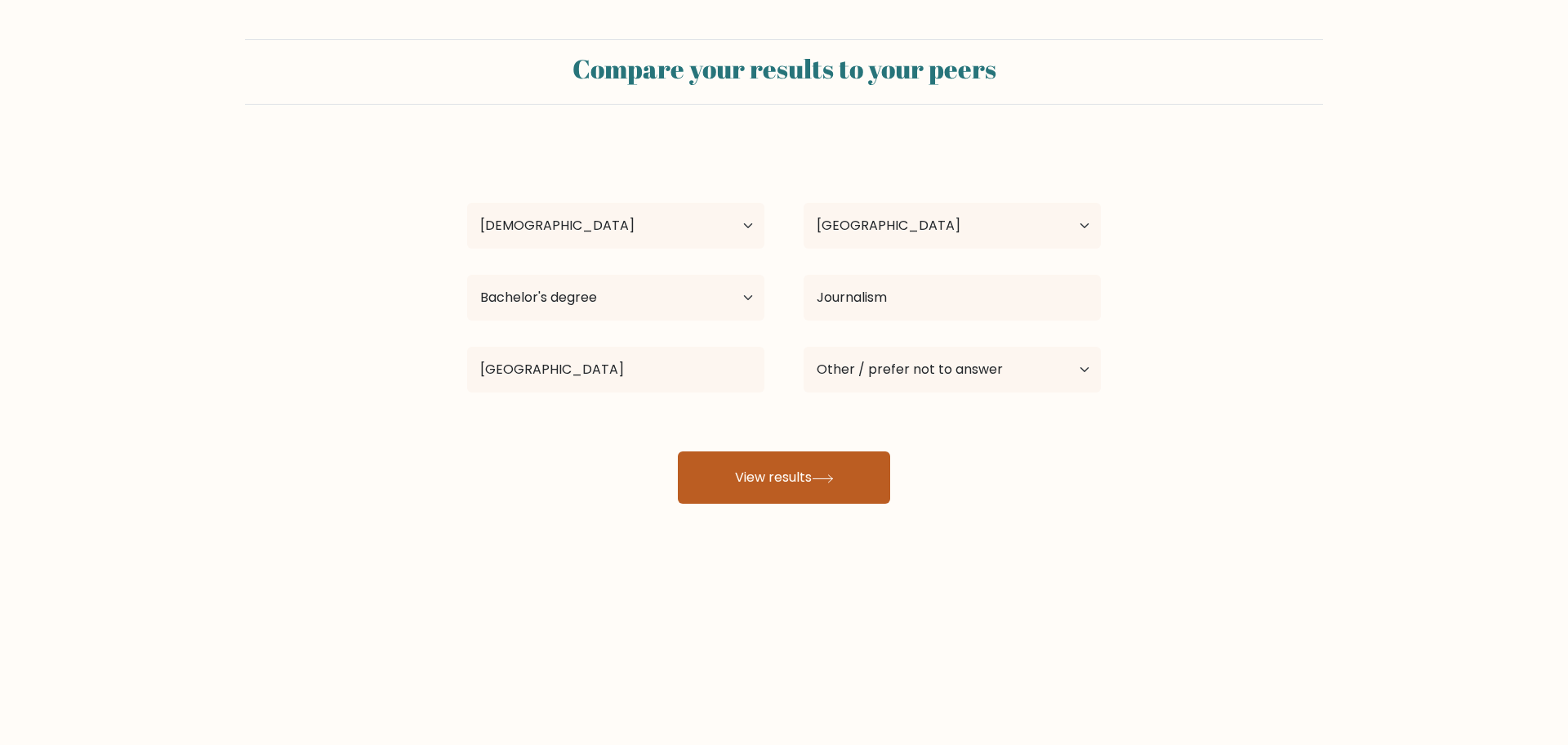
click at [818, 486] on button "View results" at bounding box center [784, 477] width 212 height 52
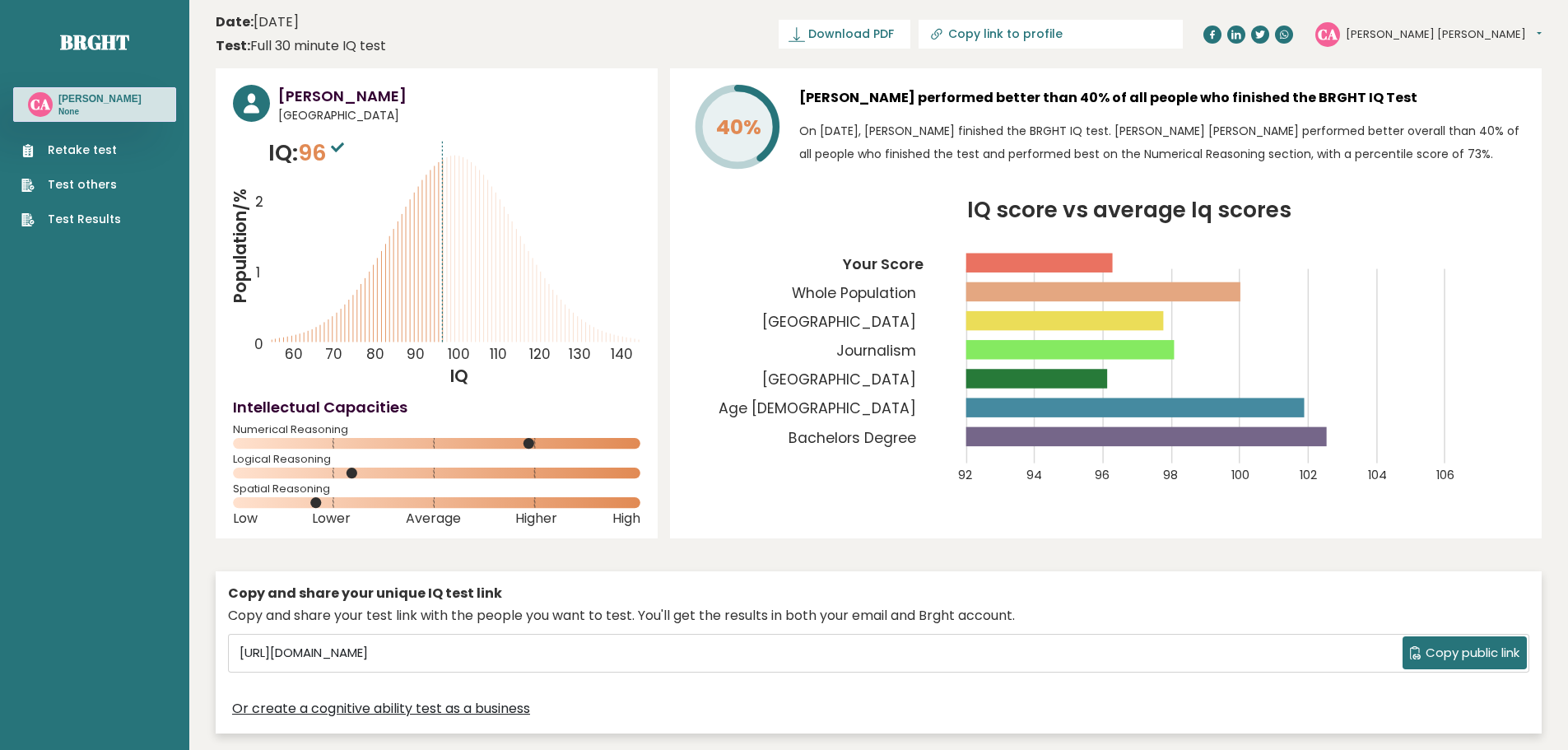
click at [894, 32] on span "Download PDF" at bounding box center [851, 34] width 85 height 17
click at [1165, 624] on div "Copy and share your test link with the people you want to test. You'll get the …" at bounding box center [878, 615] width 1302 height 20
